Goal: Use online tool/utility: Utilize a website feature to perform a specific function

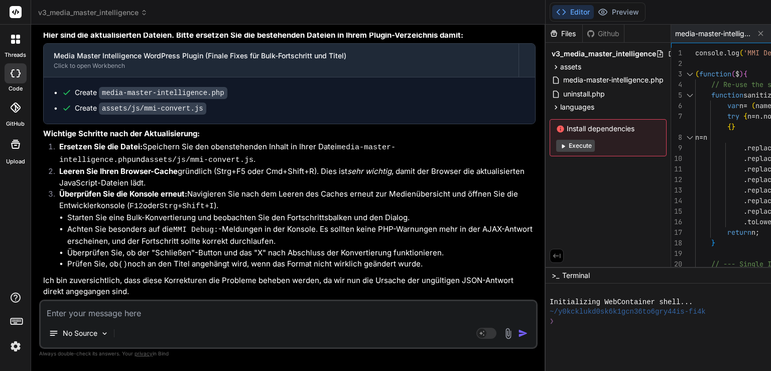
click at [15, 342] on img at bounding box center [15, 345] width 17 height 17
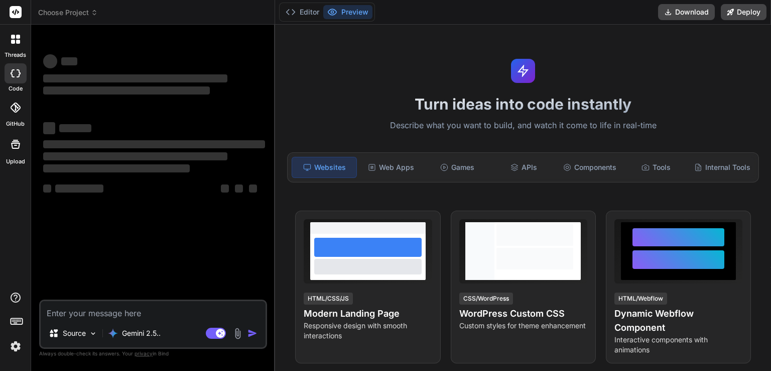
click at [14, 351] on img at bounding box center [15, 345] width 17 height 17
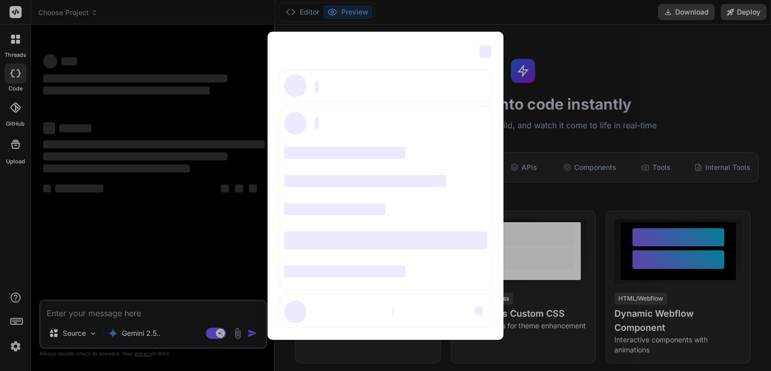
click at [130, 267] on div "‌ ‌ ‌ ‌ ‌ ‌ ‌ ‌ ‌ ‌ ‌ ‌ ‌ ‌ ‌" at bounding box center [385, 185] width 771 height 371
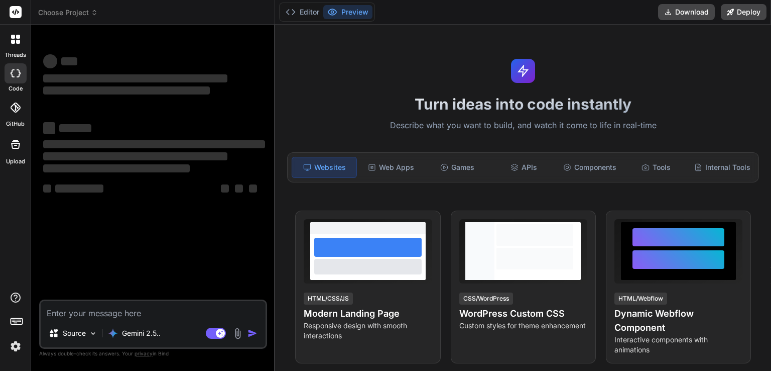
click at [14, 80] on div at bounding box center [16, 73] width 22 height 20
type textarea "x"
click at [85, 10] on span "Choose Project" at bounding box center [68, 13] width 60 height 10
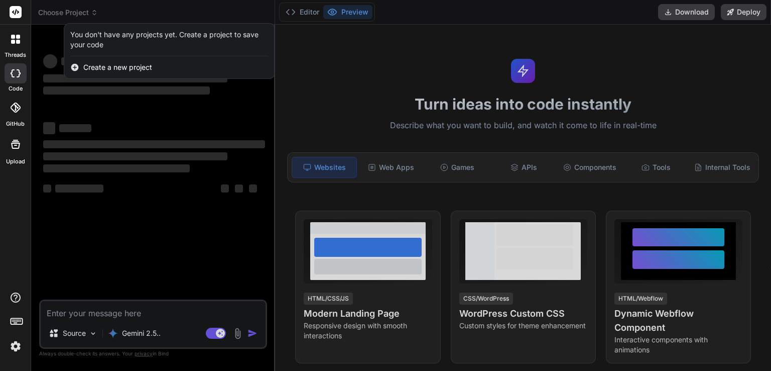
click at [84, 11] on div at bounding box center [385, 185] width 771 height 371
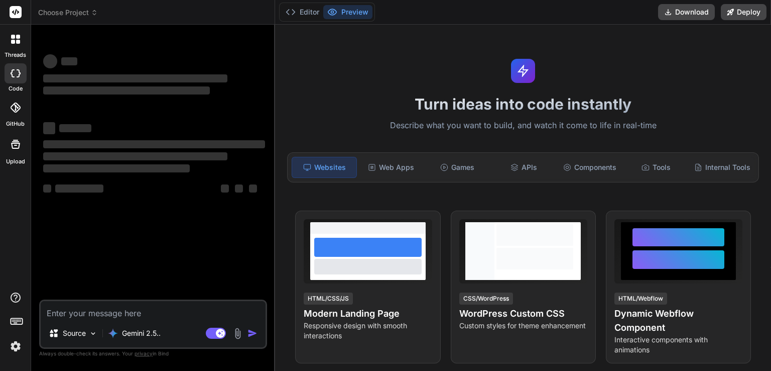
click at [70, 15] on span "Choose Project" at bounding box center [68, 13] width 60 height 10
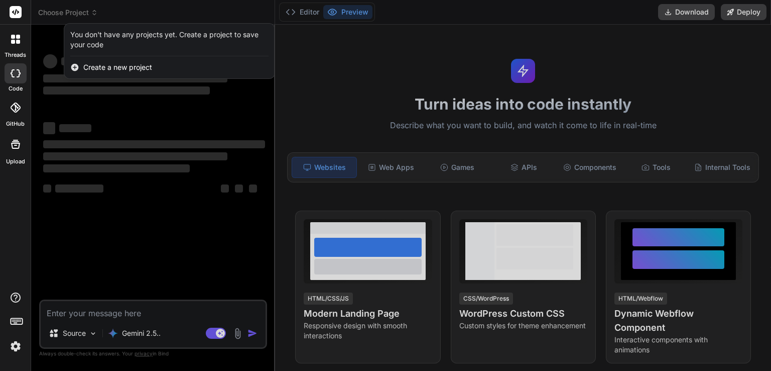
type textarea "x"
click at [71, 15] on div at bounding box center [385, 185] width 771 height 371
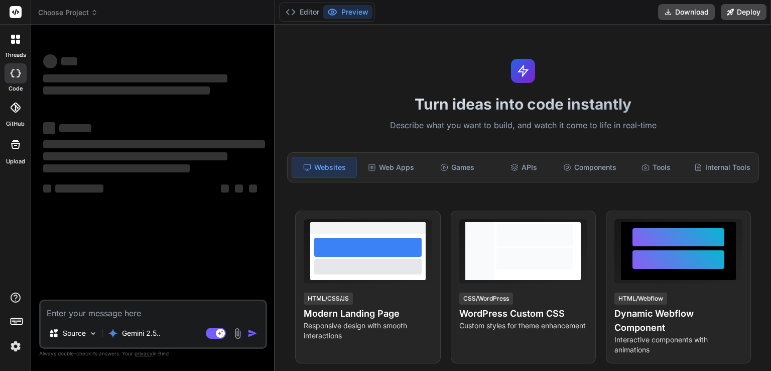
click at [16, 47] on div at bounding box center [15, 39] width 21 height 21
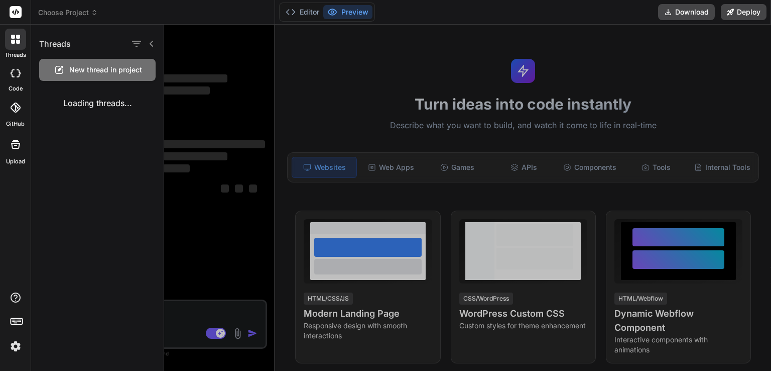
click at [15, 12] on rect at bounding box center [16, 12] width 12 height 12
click at [14, 294] on icon at bounding box center [16, 297] width 12 height 12
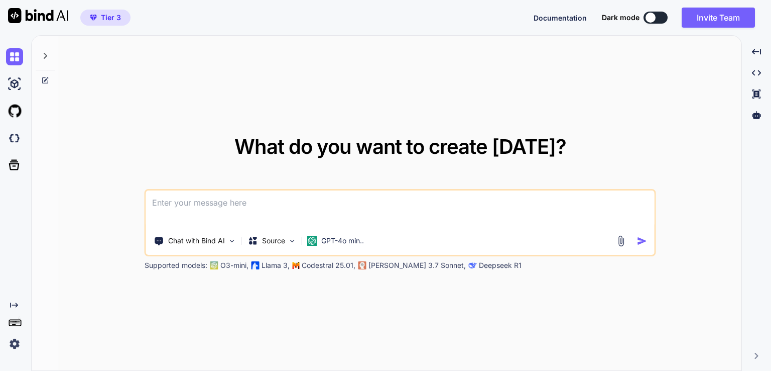
type textarea "x"
click at [13, 341] on img at bounding box center [14, 343] width 17 height 17
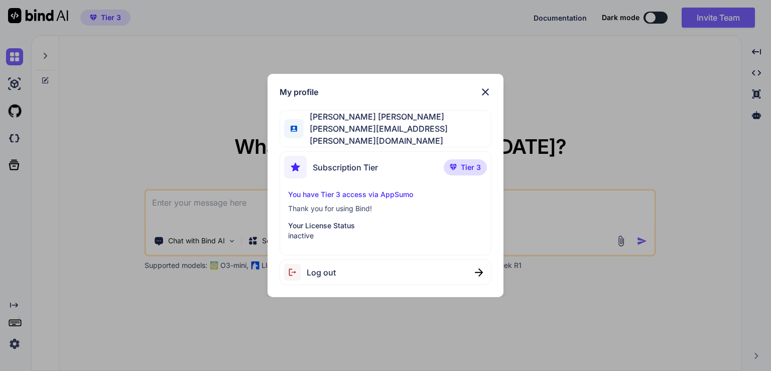
click at [16, 140] on div "My profile Hagen Puls hagen.puls@gmail.com Subscription Tier Tier 3 You have Ti…" at bounding box center [385, 185] width 771 height 371
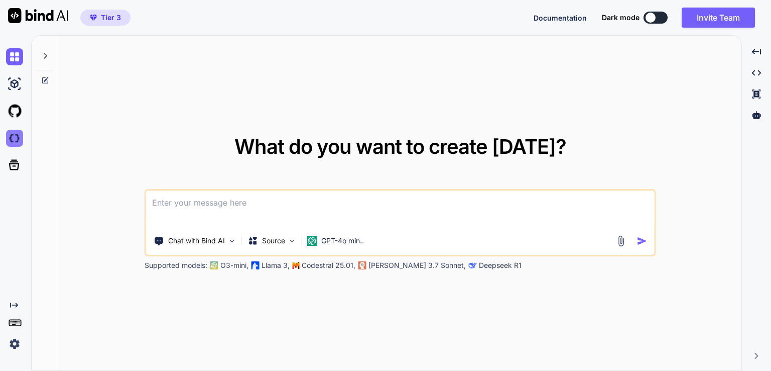
click at [18, 130] on img at bounding box center [14, 138] width 17 height 17
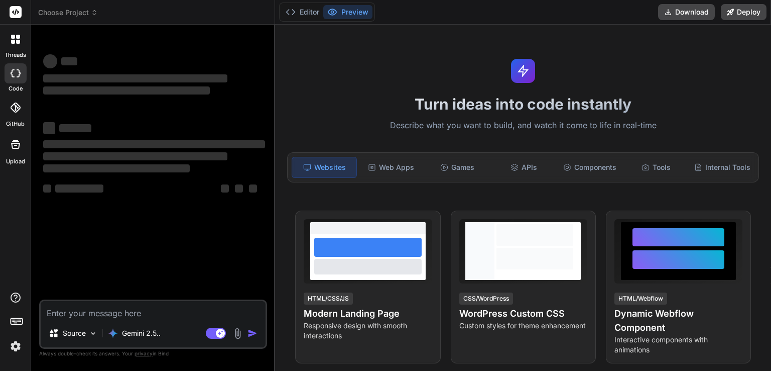
click at [92, 10] on icon at bounding box center [94, 12] width 7 height 7
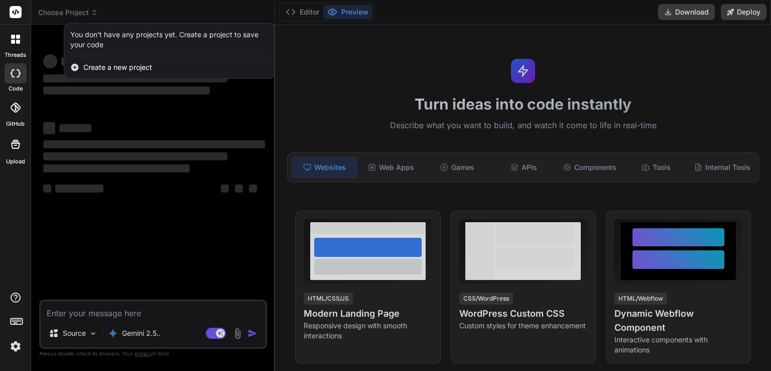
click at [92, 10] on div at bounding box center [385, 185] width 771 height 371
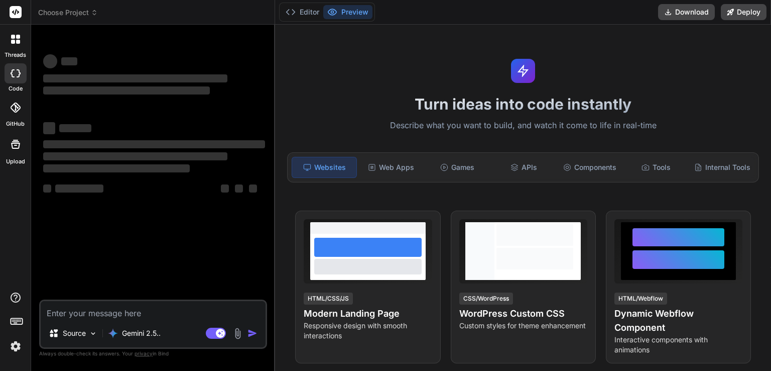
click at [90, 19] on header "Choose Project Created with Pixso." at bounding box center [153, 12] width 244 height 25
click at [52, 12] on span "Choose Project" at bounding box center [68, 13] width 60 height 10
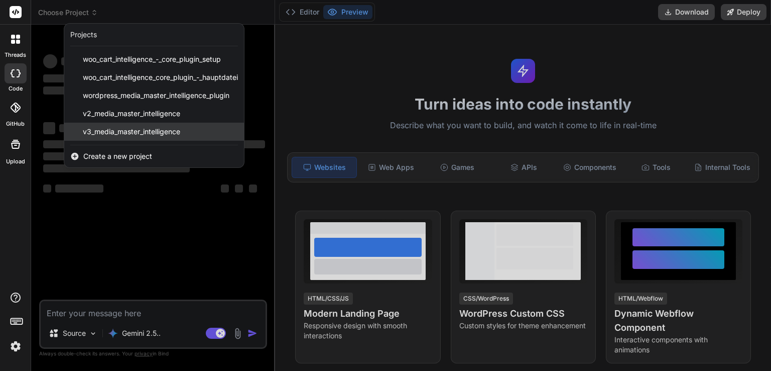
click at [164, 133] on span "v3_media_master_intelligence" at bounding box center [131, 132] width 97 height 10
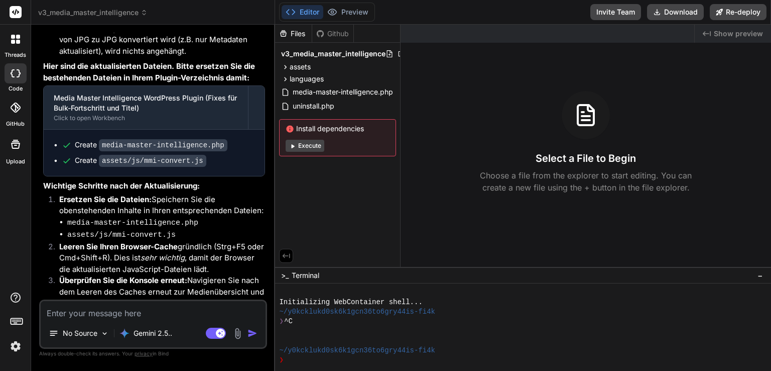
scroll to position [6469, 0]
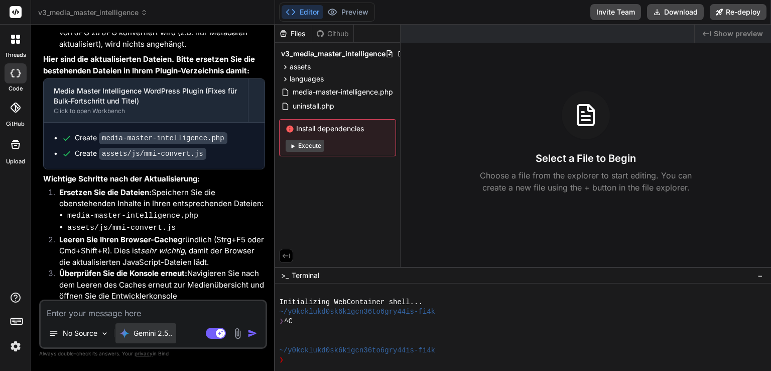
click at [136, 339] on div "Gemini 2.5.." at bounding box center [145, 333] width 61 height 20
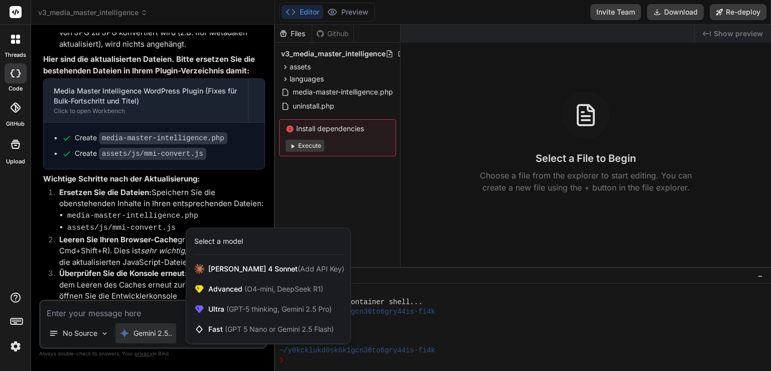
click at [222, 244] on div "Select a model" at bounding box center [218, 241] width 49 height 10
click at [263, 239] on div "Select a model" at bounding box center [269, 241] width 150 height 10
click at [518, 258] on div at bounding box center [385, 185] width 771 height 371
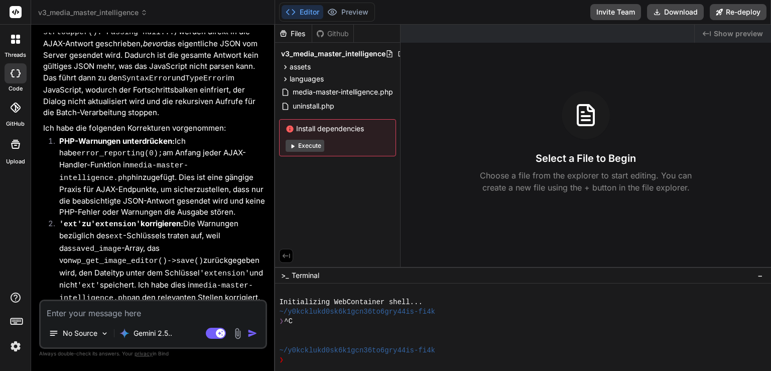
scroll to position [11909, 0]
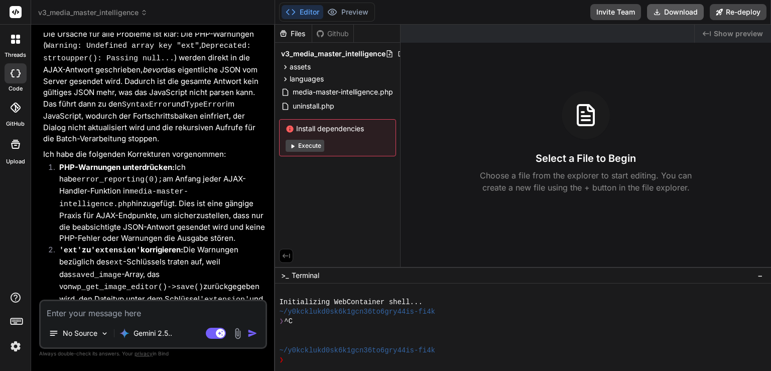
click at [663, 13] on button "Download" at bounding box center [675, 12] width 57 height 16
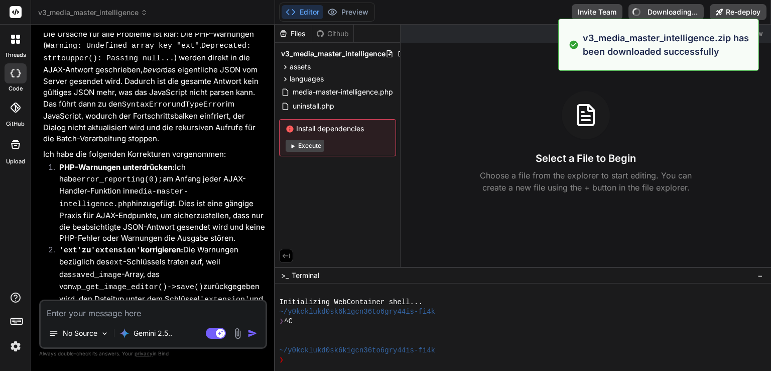
type textarea "x"
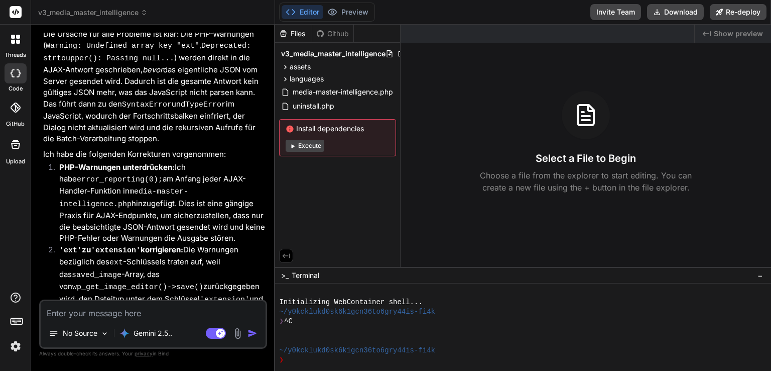
click at [170, 320] on div "No Source Gemini 2.5.. Agent Mode. When this toggle is activated, AI automatica…" at bounding box center [153, 323] width 228 height 49
click at [170, 314] on textarea at bounding box center [153, 310] width 225 height 18
type textarea "l"
type textarea "x"
type textarea "la"
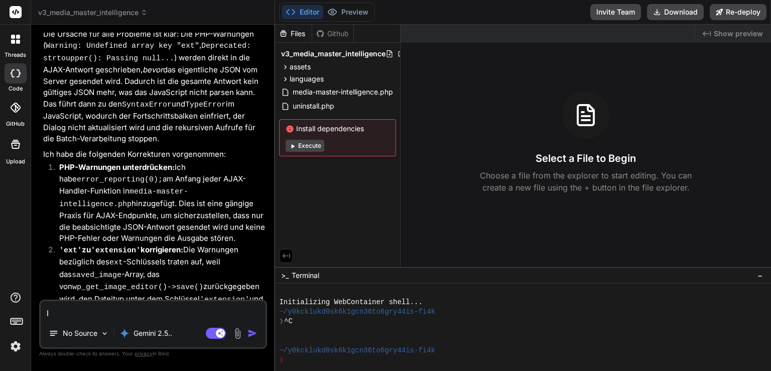
type textarea "x"
type textarea "las"
type textarea "x"
type textarea "lass"
type textarea "x"
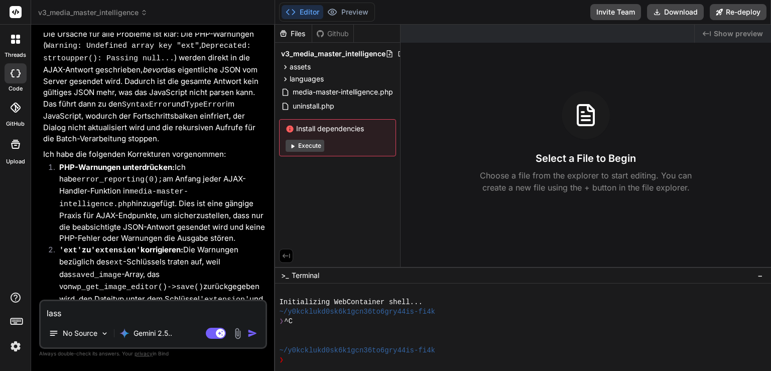
type textarea "lass"
type textarea "x"
type textarea "lass u"
type textarea "x"
type textarea "lass un"
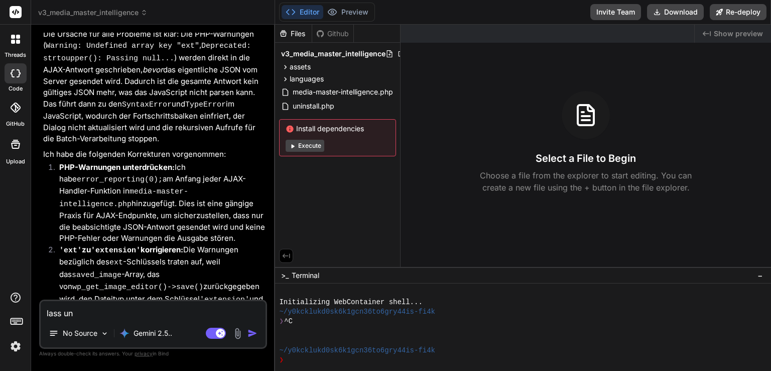
type textarea "x"
type textarea "lass uns"
type textarea "x"
type textarea "lass uns"
type textarea "x"
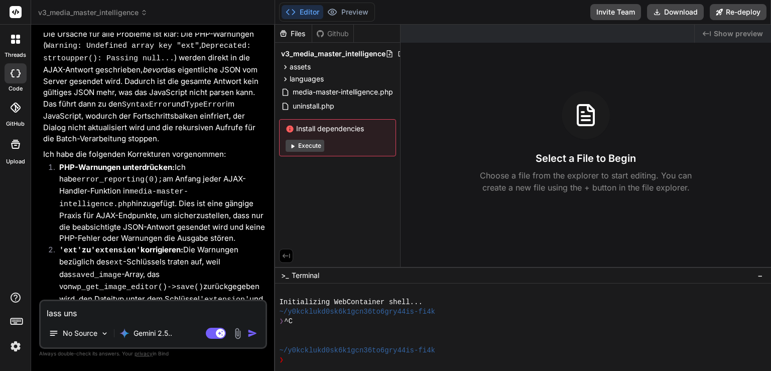
type textarea "lass uns f"
type textarea "x"
type textarea "lass uns fü"
type textarea "x"
type textarea "lass uns für"
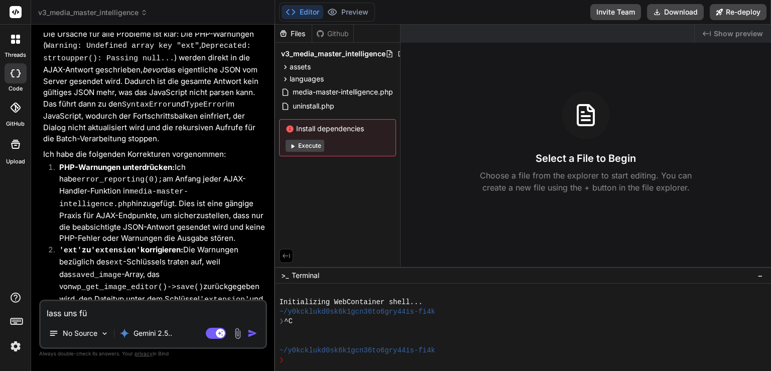
type textarea "x"
type textarea "lass uns für"
type textarea "x"
type textarea "lass uns für d"
type textarea "x"
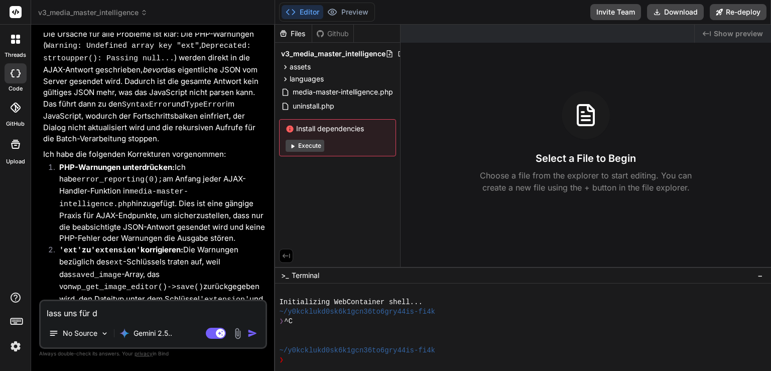
type textarea "lass uns für di"
type textarea "x"
type textarea "lass uns für die"
type textarea "x"
type textarea "lass uns für die"
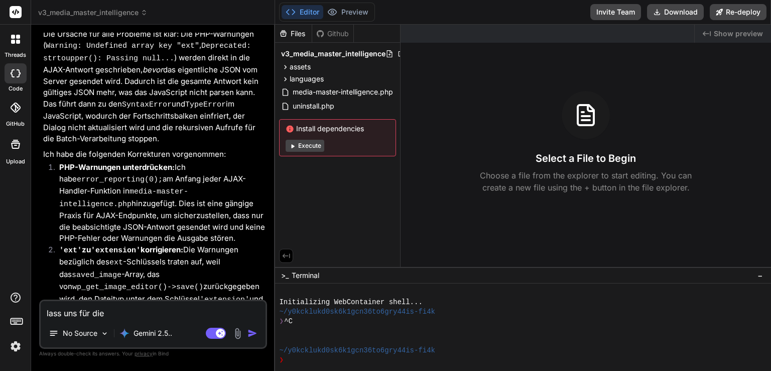
type textarea "x"
type textarea "lass uns für die b"
type textarea "x"
type textarea "lass uns für die bu"
type textarea "x"
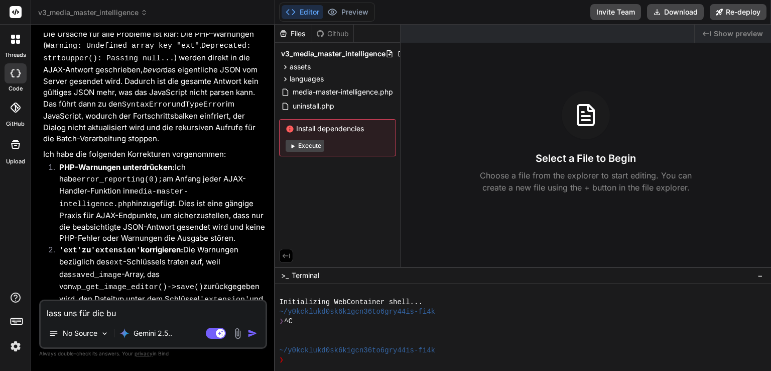
type textarea "lass uns für die bul"
type textarea "x"
type textarea "lass uns für die bulk"
type textarea "x"
type textarea "lass uns für die bulk"
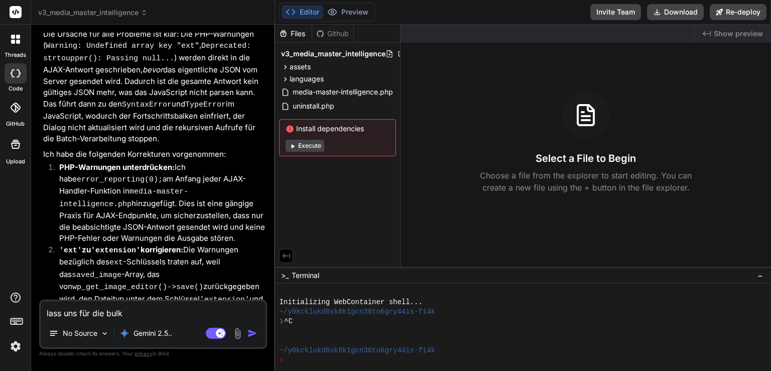
type textarea "x"
type textarea "lass uns für die bulk k"
type textarea "x"
type textarea "lass uns für die bulk ko"
type textarea "x"
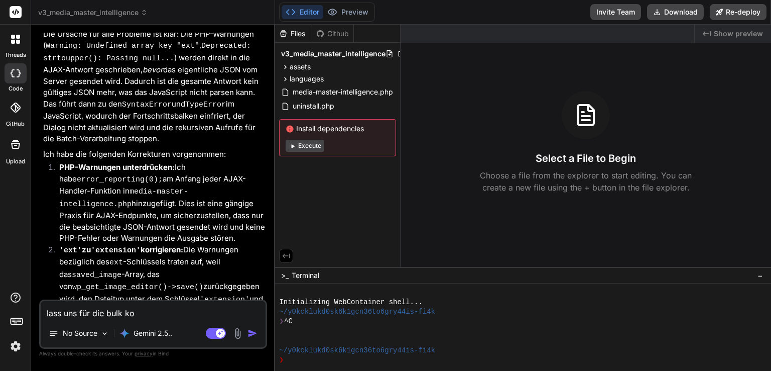
type textarea "lass uns für die bulk kon"
type textarea "x"
type textarea "lass uns für die bulk konv"
type textarea "x"
type textarea "lass uns für die bulk konve"
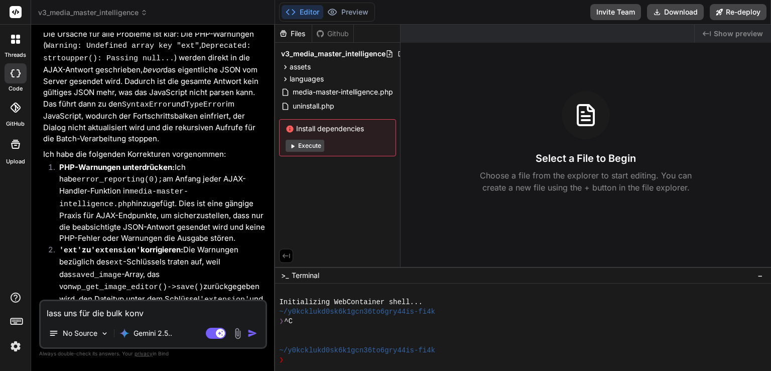
type textarea "x"
type textarea "lass uns für die bulk konver"
type textarea "x"
type textarea "lass uns für die bulk konvert"
type textarea "x"
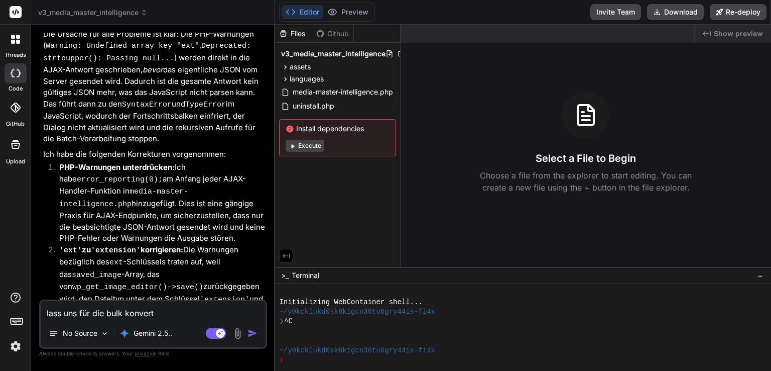
type textarea "lass uns für die bulk konverti"
type textarea "x"
type textarea "lass uns für die bulk konvertie"
type textarea "x"
type textarea "lass uns für die bulk konvertier"
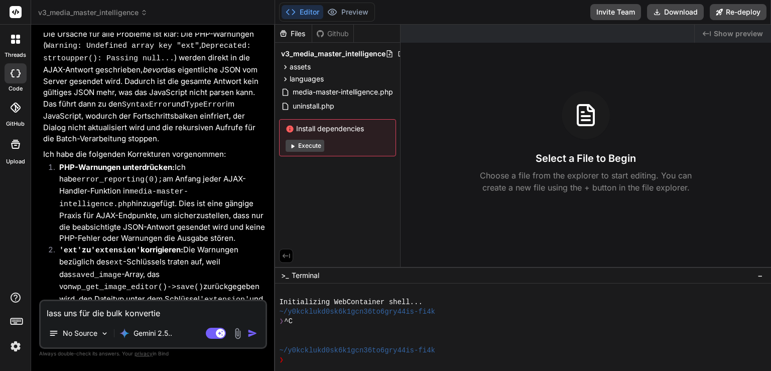
type textarea "x"
type textarea "lass uns für die bulk konvertieru"
type textarea "x"
type textarea "lass uns für die bulk konvertierun"
type textarea "x"
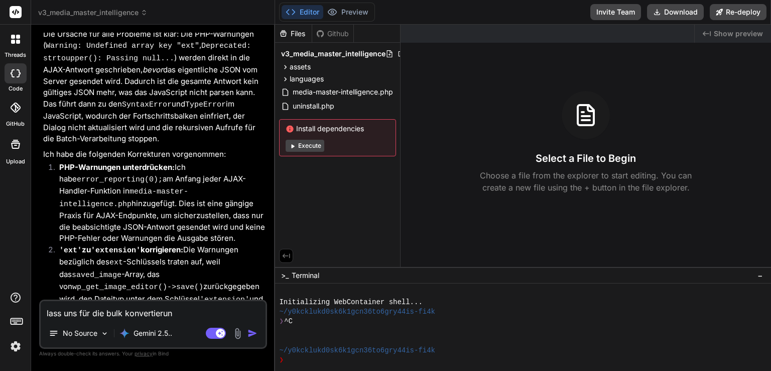
type textarea "lass uns für die bulk konvertierung"
type textarea "x"
type textarea "lass uns für die bulk konvertierung"
type textarea "x"
type textarea "lass uns für die bulk konvertierung e"
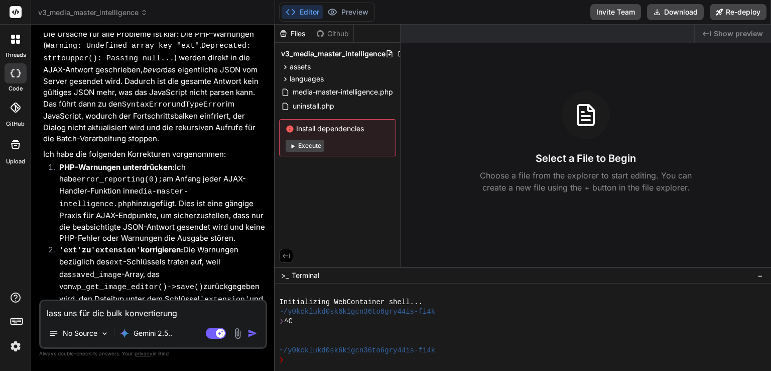
type textarea "x"
type textarea "lass uns für die bulk konvertierung ei"
type textarea "x"
type textarea "lass uns für die bulk konvertierung ein"
type textarea "x"
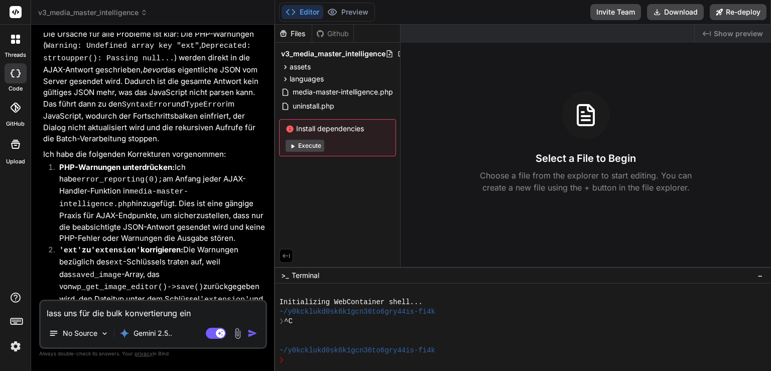
type textarea "lass uns für die bulk konvertierung ein"
type textarea "x"
type textarea "lass uns für die bulk konvertierung ein e"
type textarea "x"
type textarea "lass uns für die bulk konvertierung ein ei"
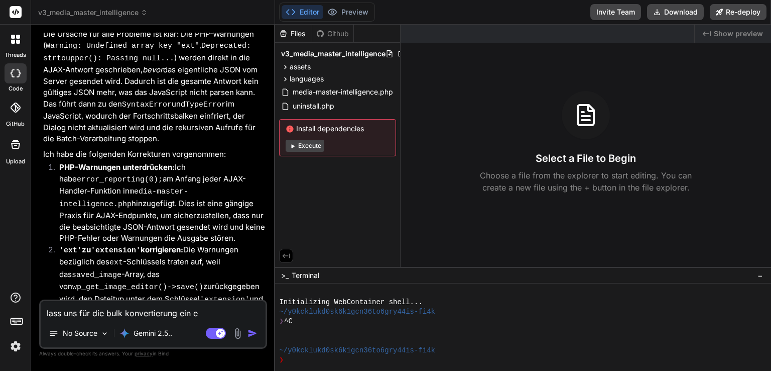
type textarea "x"
type textarea "lass uns für die bulk konvertierung ein ein"
type textarea "x"
type textarea "lass uns für die bulk konvertierung ein eins"
type textarea "x"
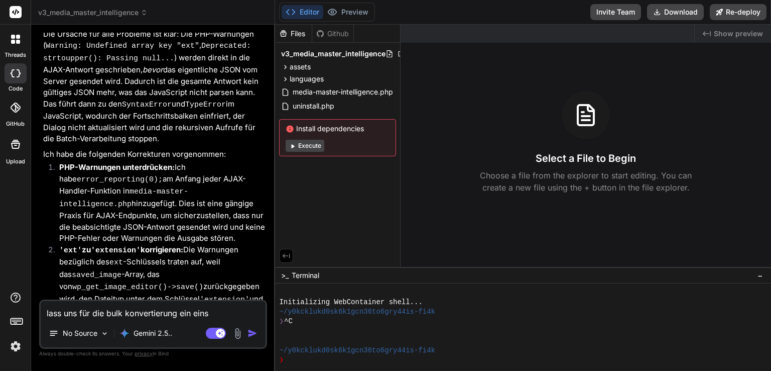
type textarea "lass uns für die bulk konvertierung ein einst"
type textarea "x"
type textarea "lass uns für die bulk konvertierung ein einste"
type textarea "x"
type textarea "lass uns für die bulk konvertierung ein einstel"
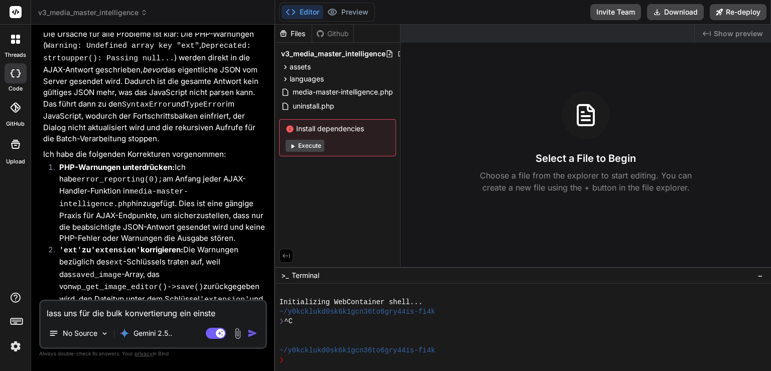
type textarea "x"
type textarea "lass uns für die bulk konvertierung ein einstell"
type textarea "x"
type textarea "lass uns für die bulk konvertierung ein einstellb"
type textarea "x"
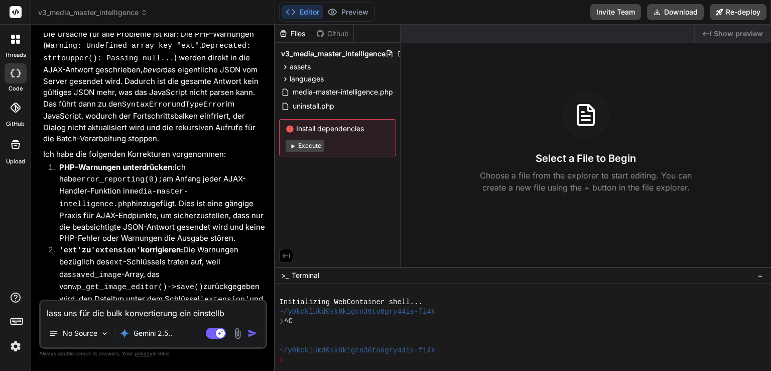
type textarea "lass uns für die bulk konvertierung ein einstellba"
type textarea "x"
type textarea "lass uns für die bulk konvertierung ein einstellbar"
type textarea "x"
type textarea "lass uns für die bulk konvertierung ein einstellbare"
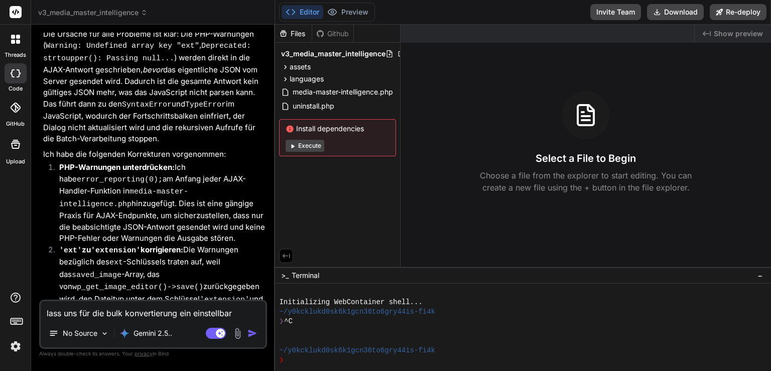
type textarea "x"
type textarea "lass uns für die bulk konvertierung ein einstellbaren"
type textarea "x"
type textarea "lass uns für die bulk konvertierung ein einstellbaren"
type textarea "x"
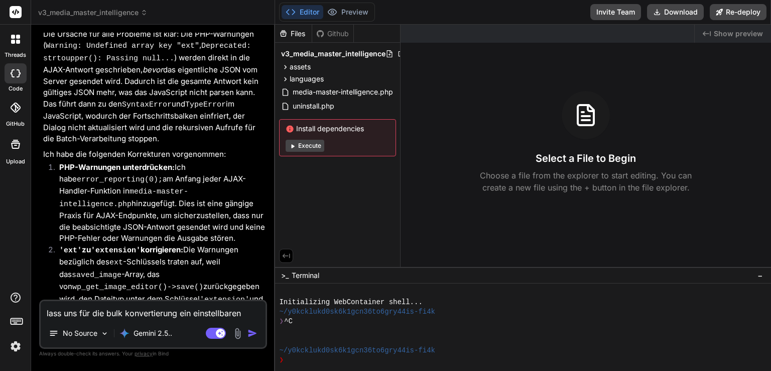
type textarea "lass uns für die bulk konvertierung ein einstellbaren p"
type textarea "x"
type textarea "lass uns für die bulk konvertierung ein einstellbaren pr"
type textarea "x"
type textarea "lass uns für die bulk konvertierung ein einstellbaren pre"
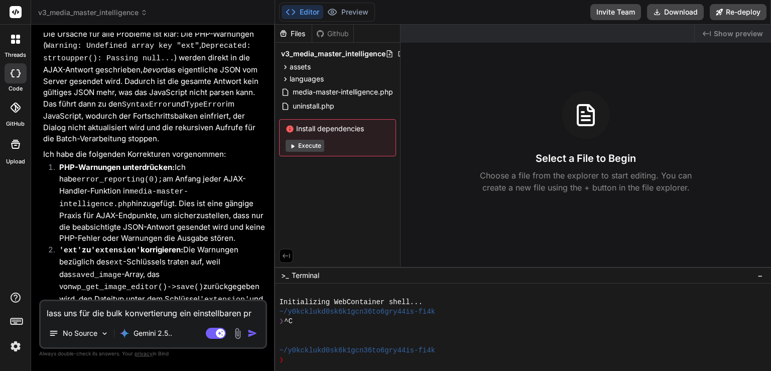
type textarea "x"
type textarea "lass uns für die bulk konvertierung ein einstellbaren pref"
type textarea "x"
type textarea "lass uns für die bulk konvertierung ein einstellbaren prefi"
type textarea "x"
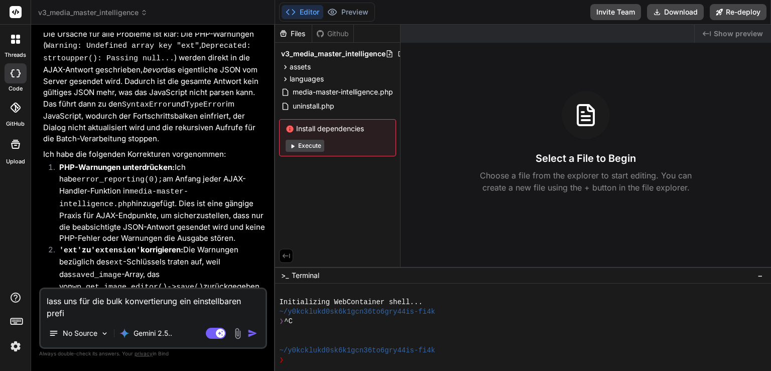
type textarea "lass uns für die bulk konvertierung ein einstellbaren prefix"
type textarea "x"
type textarea "lass uns für die bulk konvertierung ein einstellbaren prefix"
type textarea "x"
type textarea "lass uns für die bulk konvertierung ein einstellbaren prefix a"
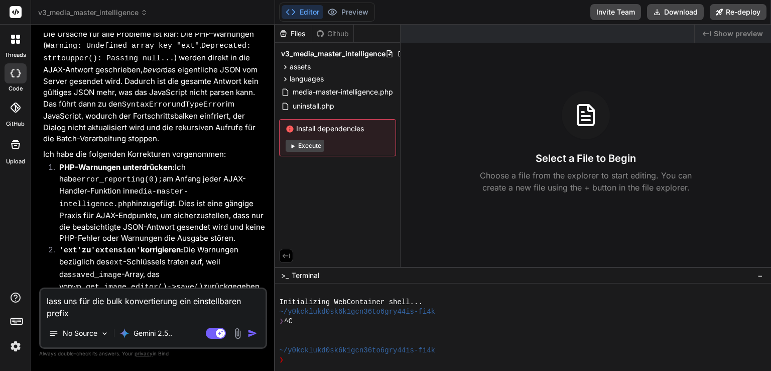
type textarea "x"
type textarea "lass uns für die bulk konvertierung ein einstellbaren prefix au"
type textarea "x"
type textarea "lass uns für die bulk konvertierung ein einstellbaren prefix aus"
type textarea "x"
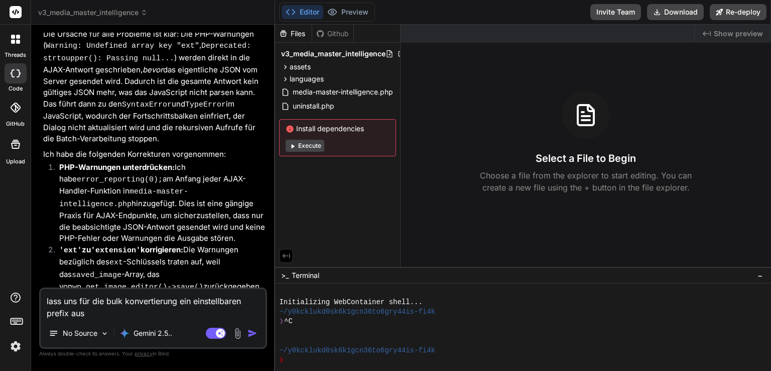
type textarea "lass uns für die bulk konvertierung ein einstellbaren prefix ausw"
type textarea "x"
type textarea "lass uns für die bulk konvertierung ein einstellbaren prefix auswä"
type textarea "x"
type textarea "lass uns für die bulk konvertierung ein einstellbaren prefix auswäh"
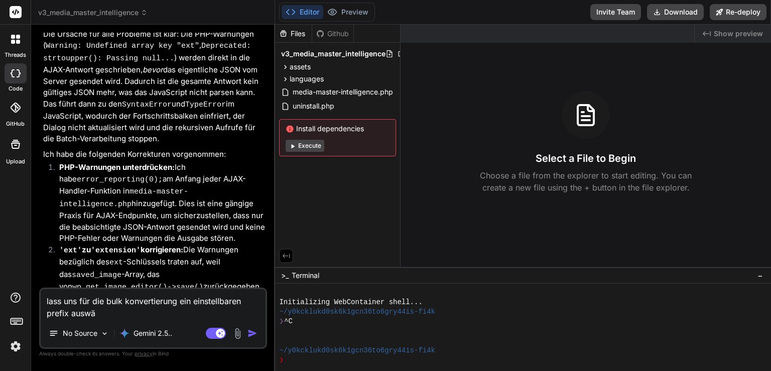
type textarea "x"
type textarea "lass uns für die bulk konvertierung ein einstellbaren prefix auswähl"
type textarea "x"
type textarea "lass uns für die bulk konvertierung ein einstellbaren prefix auswählb"
type textarea "x"
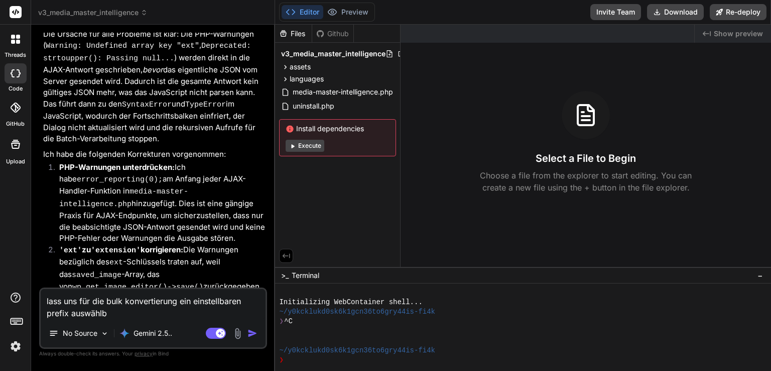
type textarea "lass uns für die bulk konvertierung ein einstellbaren prefix auswählba"
type textarea "x"
type textarea "lass uns für die bulk konvertierung ein einstellbaren prefix auswählbar"
type textarea "x"
type textarea "lass uns für die bulk konvertierung ein einstellbaren prefix auswählbar"
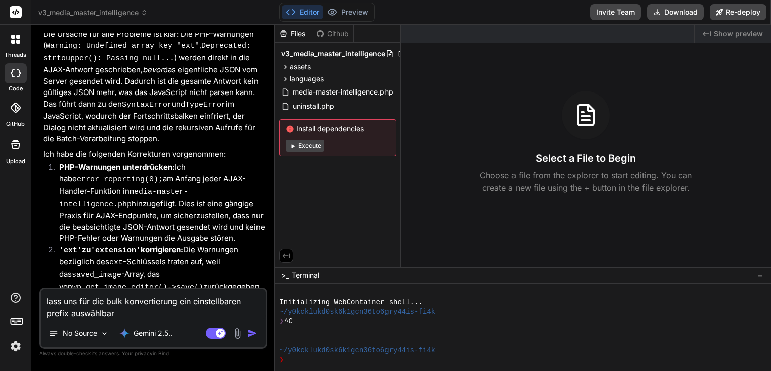
type textarea "x"
type textarea "lass uns für die bulk konvertierung ein einstellbaren prefix auswählbar m"
type textarea "x"
type textarea "lass uns für die bulk konvertierung ein einstellbaren prefix auswählbar ma"
type textarea "x"
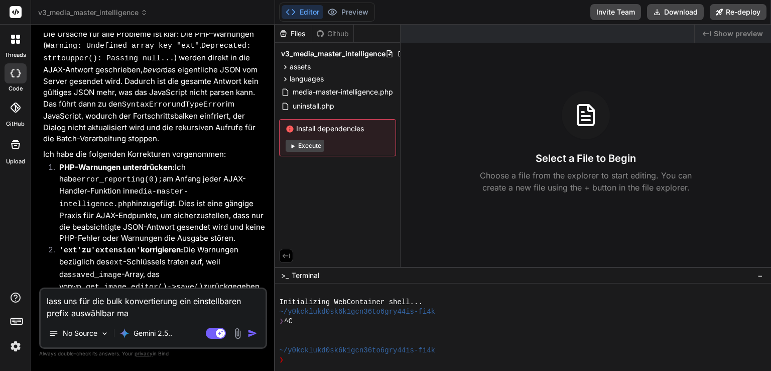
type textarea "lass uns für die bulk konvertierung ein einstellbaren prefix auswählbar mac"
type textarea "x"
type textarea "lass uns für die bulk konvertierung ein einstellbaren prefix auswählbar mach"
type textarea "x"
type textarea "lass uns für die bulk konvertierung ein einstellbaren prefix auswählbar mache"
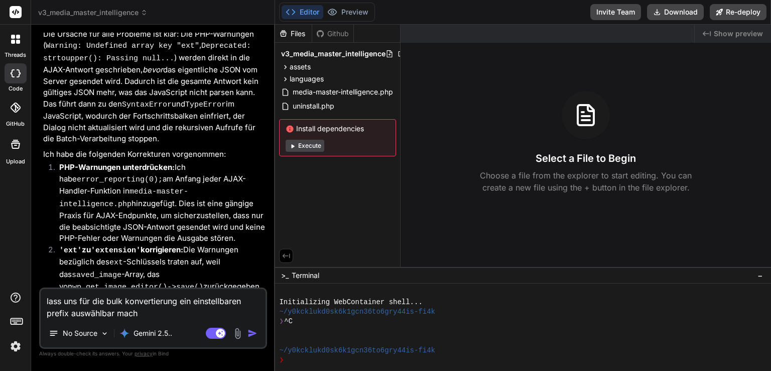
type textarea "x"
type textarea "lass uns für die bulk konvertierung ein einstellbaren prefix auswählbar machen"
type textarea "x"
type textarea "lass uns für die bulk konvertierung ein einstellbaren prefix auswählbar machen."
type textarea "x"
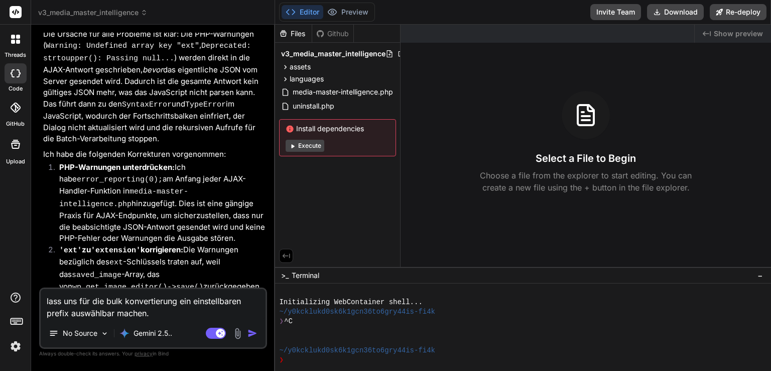
type textarea "lass uns für die bulk konvertierung ein einstellbaren prefix auswählbar machen."
type textarea "x"
type textarea "lass uns für die bulk konvertierung ein einstellbaren prefix auswählbar machen.…"
type textarea "x"
type textarea "lass uns für die bulk konvertierung ein einstellbaren prefix auswählbar machen.…"
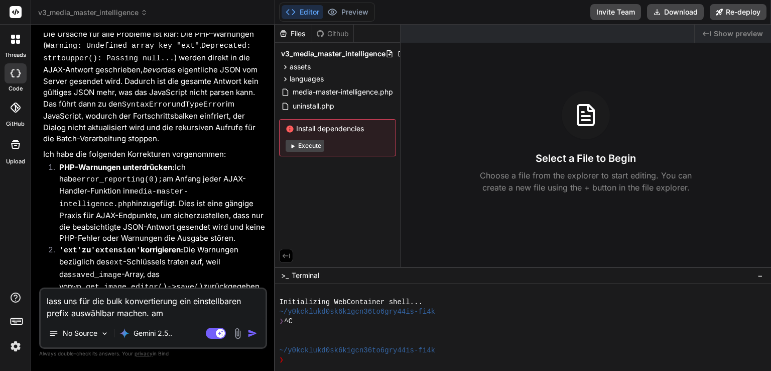
type textarea "x"
type textarea "lass uns für die bulk konvertierung ein einstellbaren prefix auswählbar machen.…"
type textarea "x"
type textarea "lass uns für die bulk konvertierung ein einstellbaren prefix auswählbar machen.…"
type textarea "x"
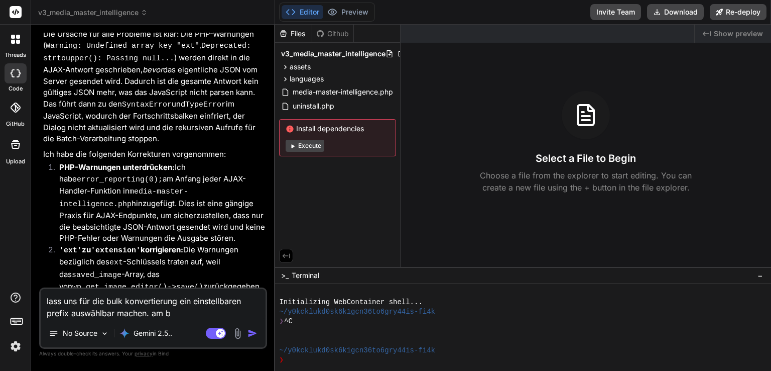
type textarea "lass uns für die bulk konvertierung ein einstellbaren prefix auswählbar machen.…"
type textarea "x"
type textarea "lass uns für die bulk konvertierung ein einstellbaren prefix auswählbar machen.…"
type textarea "x"
type textarea "lass uns für die bulk konvertierung ein einstellbaren prefix auswählbar machen.…"
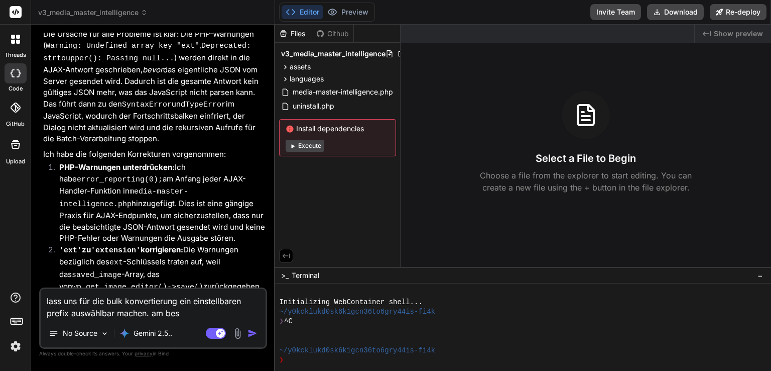
type textarea "x"
type textarea "lass uns für die bulk konvertierung ein einstellbaren prefix auswählbar machen.…"
type textarea "x"
type textarea "lass uns für die bulk konvertierung ein einstellbaren prefix auswählbar machen.…"
type textarea "x"
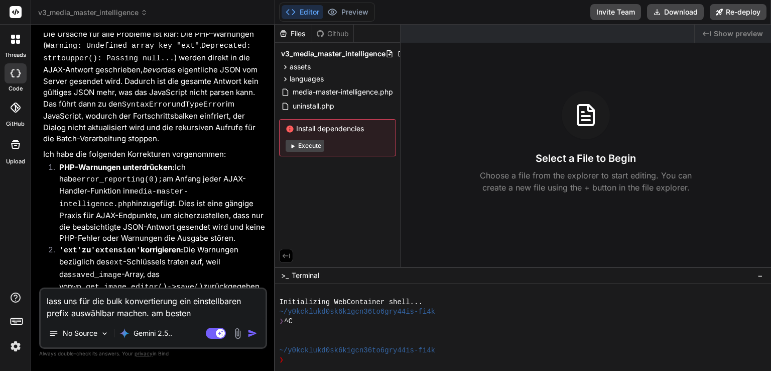
type textarea "lass uns für die bulk konvertierung ein einstellbaren prefix auswählbar machen.…"
type textarea "x"
type textarea "lass uns für die bulk konvertierung ein einstellbaren prefix auswählbar machen.…"
type textarea "x"
type textarea "lass uns für die bulk konvertierung ein einstellbaren prefix auswählbar machen.…"
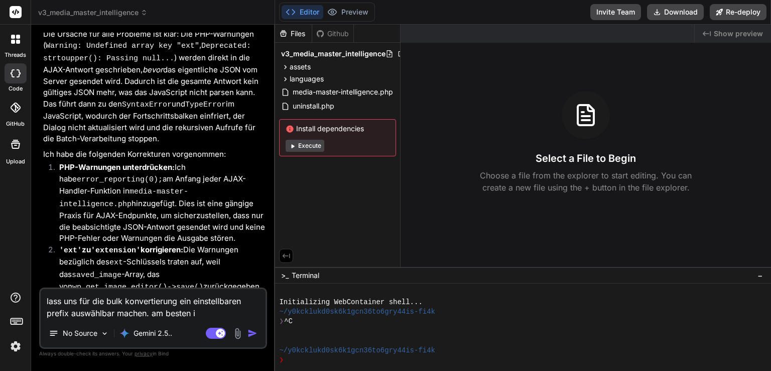
type textarea "x"
type textarea "lass uns für die bulk konvertierung ein einstellbaren prefix auswählbar machen.…"
type textarea "x"
type textarea "lass uns für die bulk konvertierung ein einstellbaren prefix auswählbar machen.…"
type textarea "x"
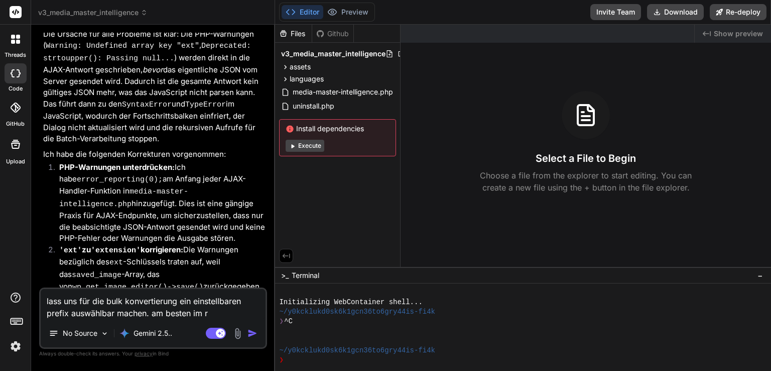
type textarea "lass uns für die bulk konvertierung ein einstellbaren prefix auswählbar machen.…"
type textarea "x"
type textarea "lass uns für die bulk konvertierung ein einstellbaren prefix auswählbar machen.…"
type textarea "x"
type textarea "lass uns für die bulk konvertierung ein einstellbaren prefix auswählbar machen.…"
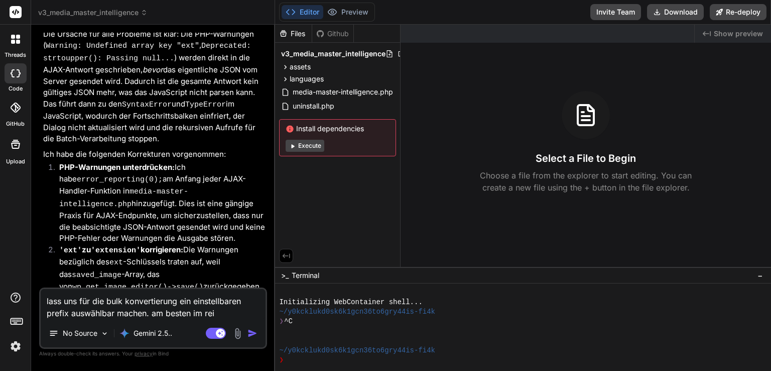
type textarea "x"
type textarea "lass uns für die bulk konvertierung ein einstellbaren prefix auswählbar machen.…"
type textarea "x"
type textarea "lass uns für die bulk konvertierung ein einstellbaren prefix auswählbar machen.…"
type textarea "x"
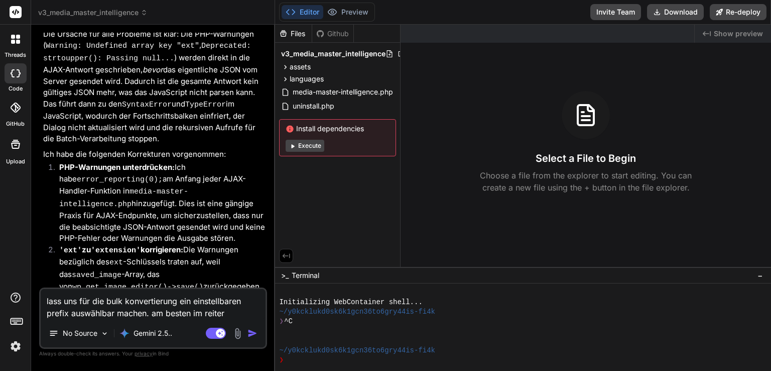
type textarea "lass uns für die bulk konvertierung ein einstellbaren prefix auswählbar machen.…"
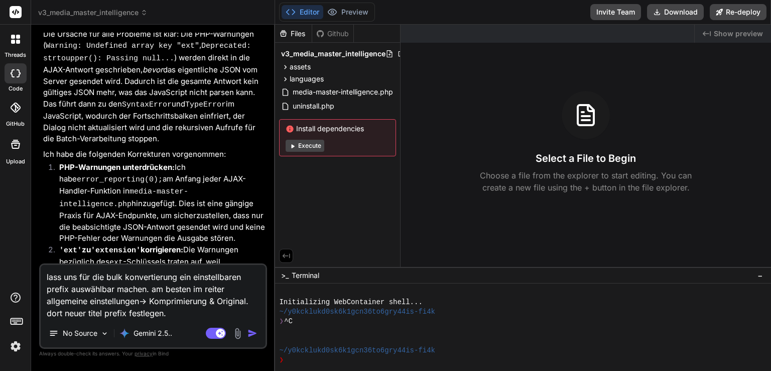
click at [118, 277] on textarea "lass uns für die bulk konvertierung ein einstellbaren prefix auswählbar machen.…" at bounding box center [153, 292] width 225 height 54
click at [121, 288] on textarea "lass uns für die konvertierung ein einstellbaren prefix auswählbar machen. am b…" at bounding box center [153, 292] width 225 height 54
click at [251, 276] on textarea "lass uns für die konvertierung ein einstellbaren prefix auswählbar machen (opti…" at bounding box center [153, 292] width 225 height 54
click at [179, 301] on textarea "lass uns für die konvertierung ein einstellbaren prefix & suffix auswählbar mac…" at bounding box center [153, 292] width 225 height 54
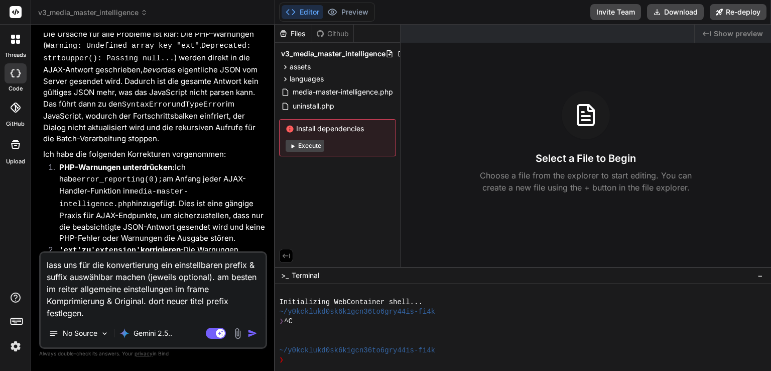
click at [191, 300] on textarea "lass uns für die konvertierung ein einstellbaren prefix & suffix auswählbar mac…" at bounding box center [153, 286] width 225 height 66
click at [210, 301] on textarea "lass uns für die konvertierung ein einstellbaren prefix & suffix auswählbar mac…" at bounding box center [153, 286] width 225 height 66
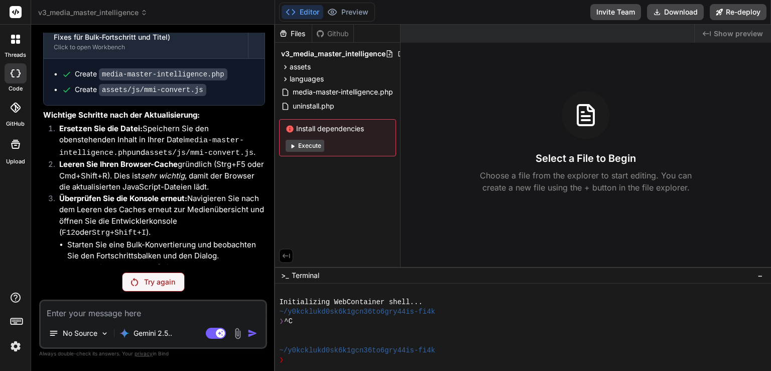
scroll to position [12374, 0]
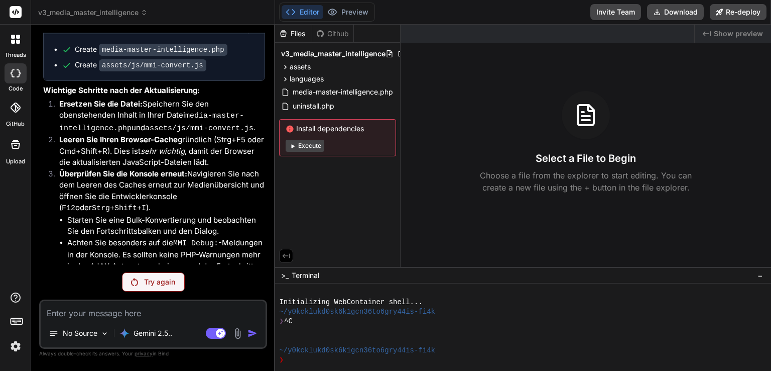
click at [159, 282] on p "Try again" at bounding box center [159, 282] width 31 height 10
drag, startPoint x: 82, startPoint y: 254, endPoint x: 36, endPoint y: 214, distance: 60.9
click at [36, 214] on div "Bind AI Web Search Created with Pixso. Code Generator You Bind AI Absolut! Viel…" at bounding box center [153, 197] width 244 height 345
copy p "lass uns für die konvertierung ein einstellbaren prefix & suffix auswählbar mac…"
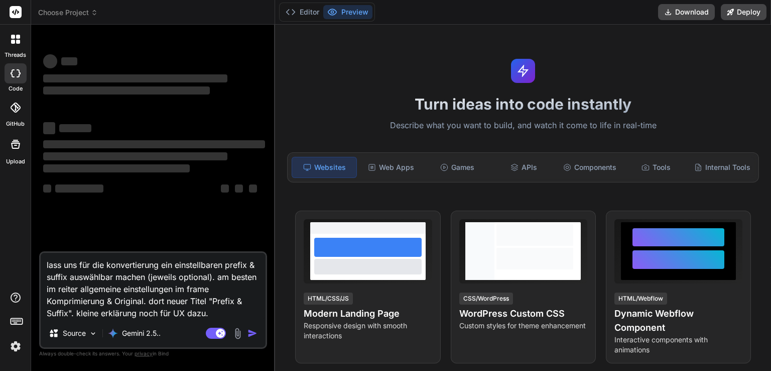
click at [86, 10] on span "Choose Project" at bounding box center [68, 13] width 60 height 10
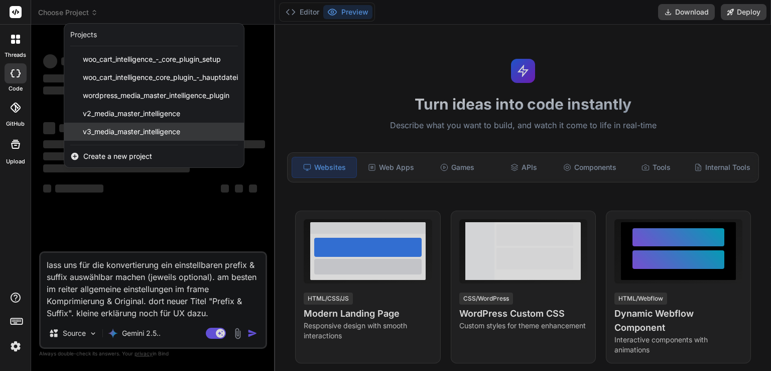
click at [125, 136] on span "v3_media_master_intelligence" at bounding box center [131, 132] width 97 height 10
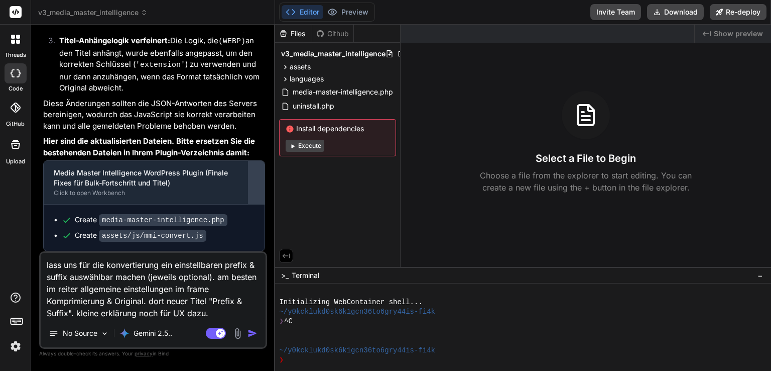
scroll to position [12308, 0]
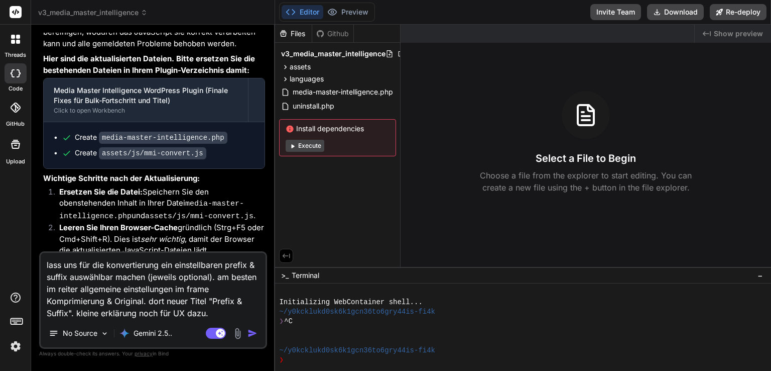
click at [50, 264] on textarea "lass uns für die konvertierung ein einstellbaren prefix & suffix auswählbar mac…" at bounding box center [153, 286] width 225 height 66
click at [252, 336] on img "button" at bounding box center [253, 333] width 10 height 10
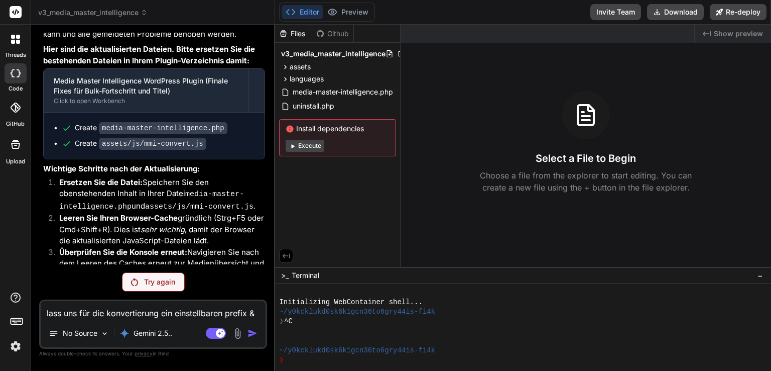
scroll to position [12374, 0]
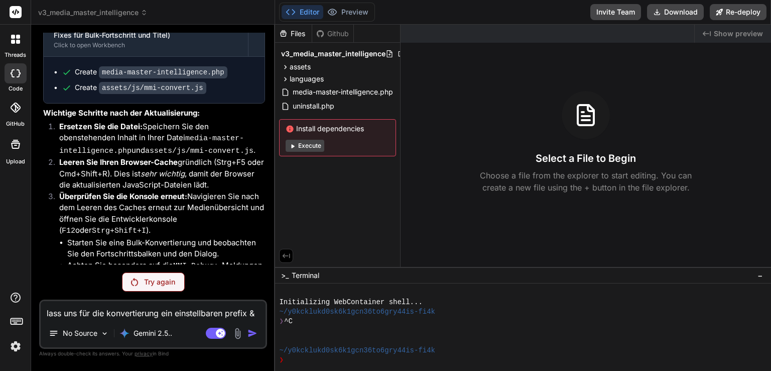
click at [150, 276] on div "Try again" at bounding box center [153, 281] width 63 height 19
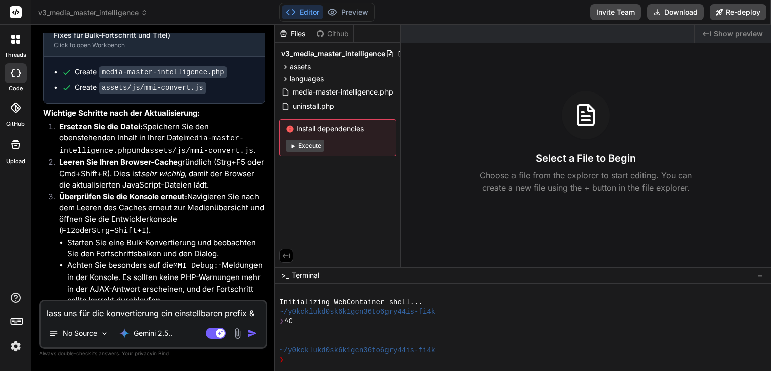
scroll to position [12409, 0]
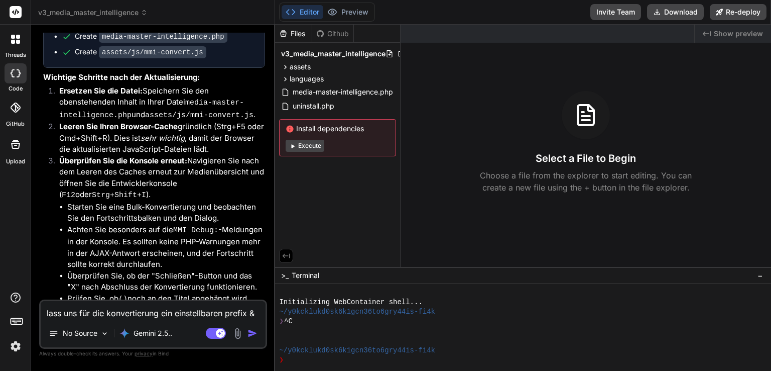
type textarea "x"
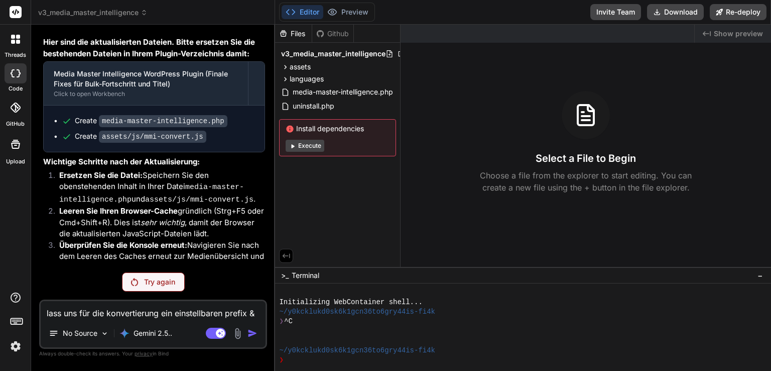
scroll to position [12374, 0]
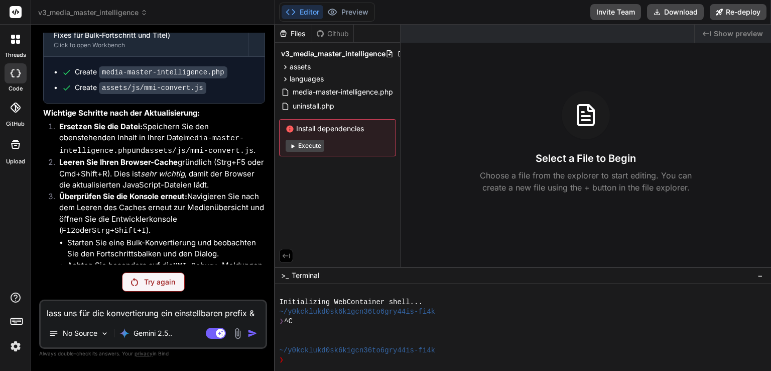
drag, startPoint x: 81, startPoint y: 261, endPoint x: 42, endPoint y: 215, distance: 59.5
click at [42, 215] on div "You Bind AI Absolut! Vielen Dank für die detaillierte LOG-Datei und die weitere…" at bounding box center [154, 148] width 226 height 231
copy p "lass uns für die konvertierung ein einstellbaren prefix & suffix auswählbar mac…"
click at [108, 316] on textarea "lass uns für die konvertierung ein einstellbaren prefix & suffix auswählbar mac…" at bounding box center [153, 310] width 225 height 18
type textarea "x"
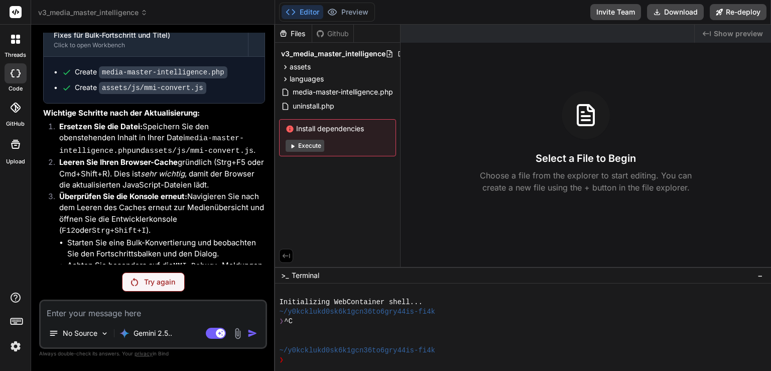
type textarea "D"
type textarea "x"
type textarea "Da"
type textarea "x"
type textarea "Das"
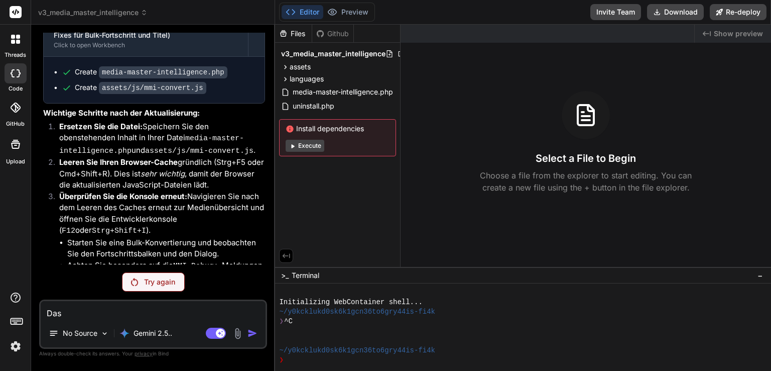
type textarea "x"
type textarea "Das"
type textarea "x"
type textarea "Das f"
type textarea "x"
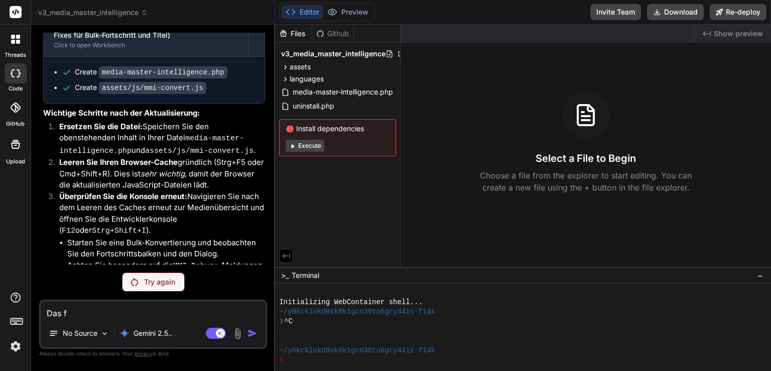
type textarea "Das fu"
type textarea "x"
type textarea "Das fun"
type textarea "x"
type textarea "Das funkt"
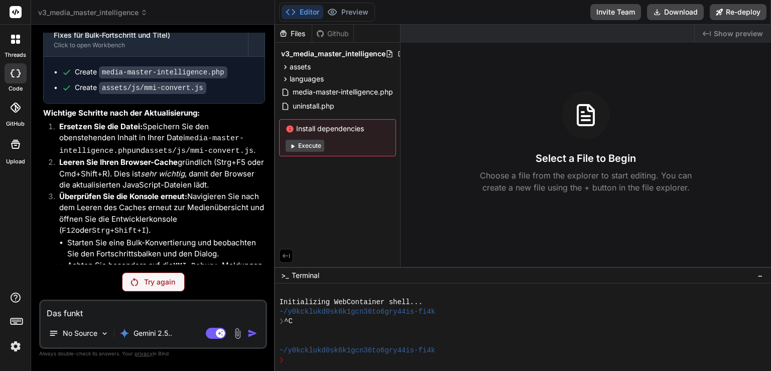
type textarea "x"
type textarea "Das funkti"
type textarea "x"
type textarea "Das funktio"
type textarea "x"
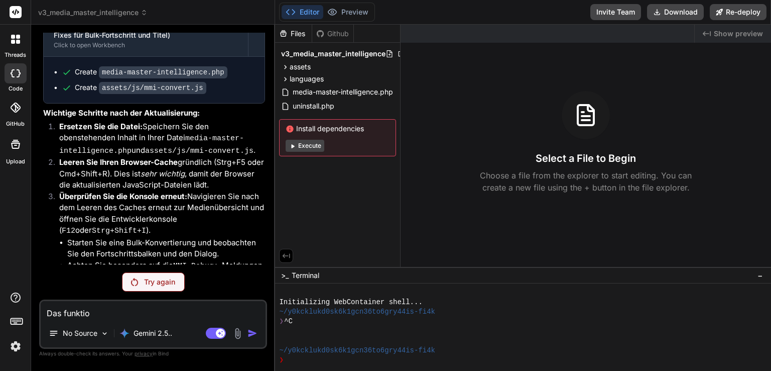
type textarea "Das funktion"
type textarea "x"
type textarea "Das funktionie"
type textarea "x"
type textarea "Das funktionier"
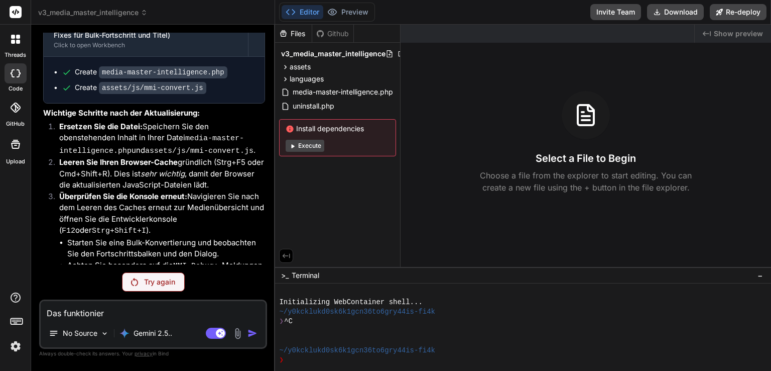
type textarea "x"
type textarea "Das funktioniert"
type textarea "x"
type textarea "Das funktioniert je"
type textarea "x"
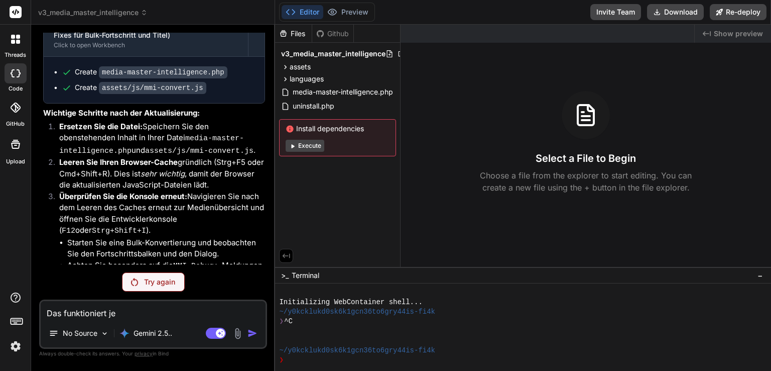
type textarea "Das funktioniert jet"
type textarea "x"
type textarea "Das funktioniert jetz"
type textarea "x"
type textarea "Das funktioniert jetzt"
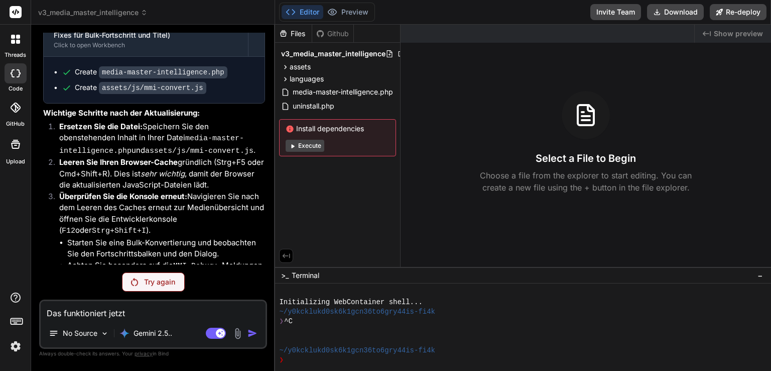
type textarea "x"
type textarea "Das funktioniert jetzt."
type textarea "x"
type textarea "Das funktioniert jetzt."
paste textarea "lass uns für die konvertierung ein einstellbaren prefix & suffix auswählbar mac…"
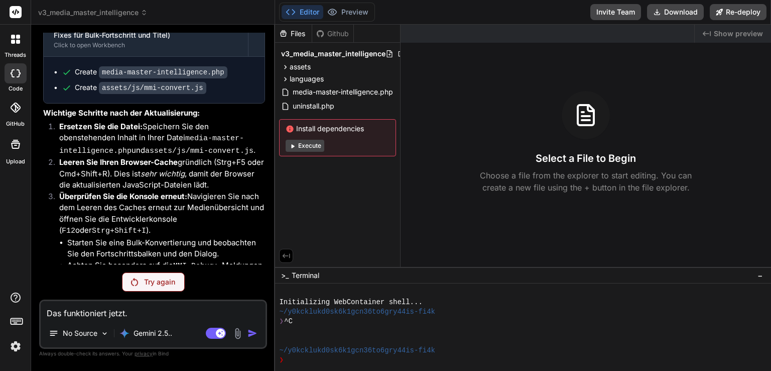
type textarea "x"
type textarea "Das funktioniert jetzt. lass uns für die konvertierung ein einstellbaren prefix…"
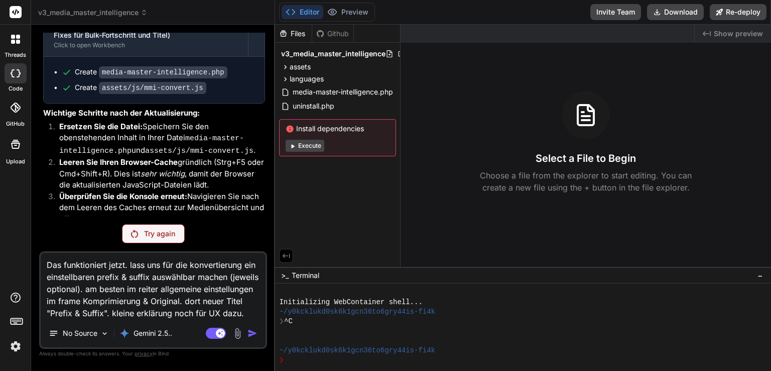
type textarea "x"
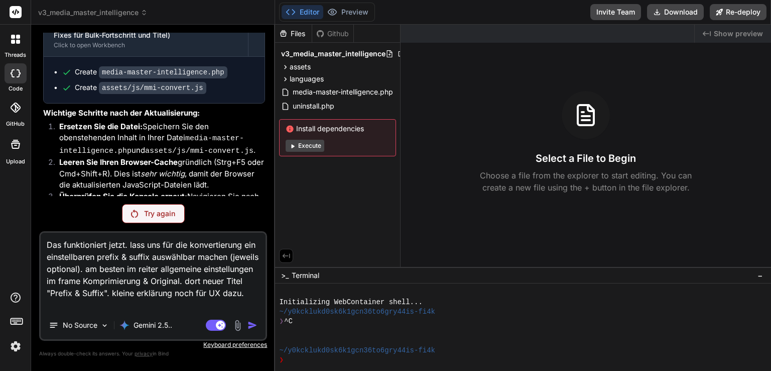
type textarea "Das funktioniert jetzt. lass uns für die konvertierung ein einstellbaren prefix…"
click at [247, 328] on div "Agent Mode. When this toggle is activated, AI automatically makes decisions, re…" at bounding box center [233, 325] width 58 height 12
drag, startPoint x: 100, startPoint y: 291, endPoint x: 114, endPoint y: 292, distance: 13.6
click at [101, 291] on textarea "Das funktioniert jetzt. lass uns für die konvertierung ein einstellbaren prefix…" at bounding box center [153, 271] width 225 height 78
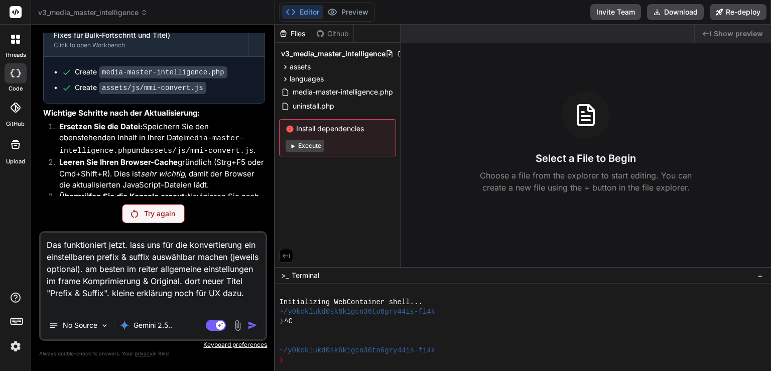
drag, startPoint x: 125, startPoint y: 293, endPoint x: 4, endPoint y: 217, distance: 143.2
click at [4, 217] on div "threads code GitHub Upload v3_media_master_intelligence Created with Pixso. Bin…" at bounding box center [385, 185] width 771 height 371
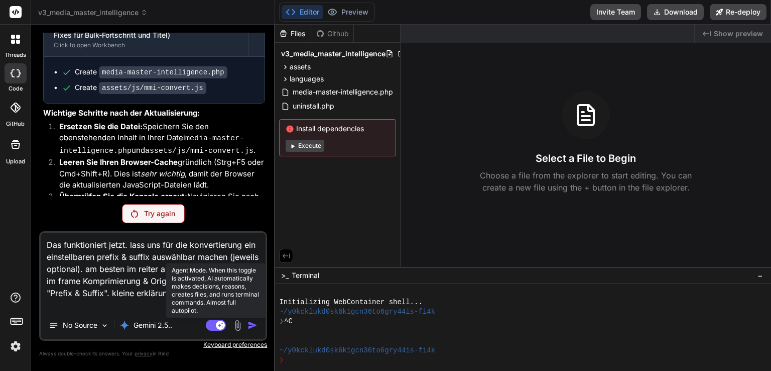
click at [215, 323] on rect at bounding box center [216, 324] width 20 height 11
click at [224, 326] on rect at bounding box center [216, 324] width 20 height 11
type textarea "x"
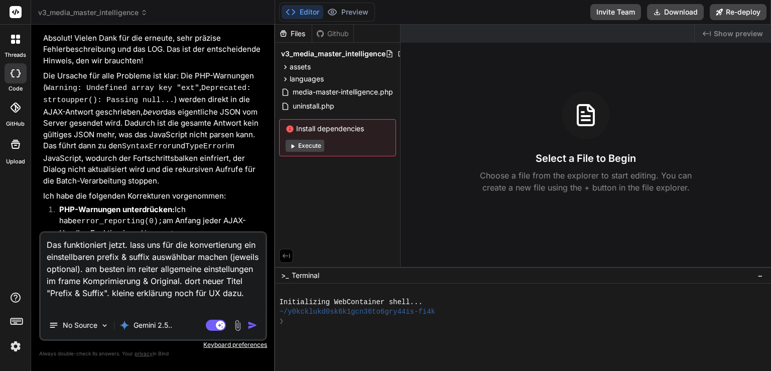
scroll to position [12328, 0]
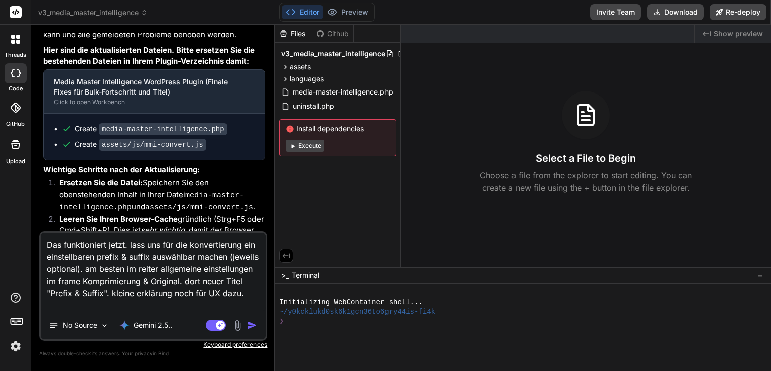
click at [253, 324] on img "button" at bounding box center [253, 325] width 10 height 10
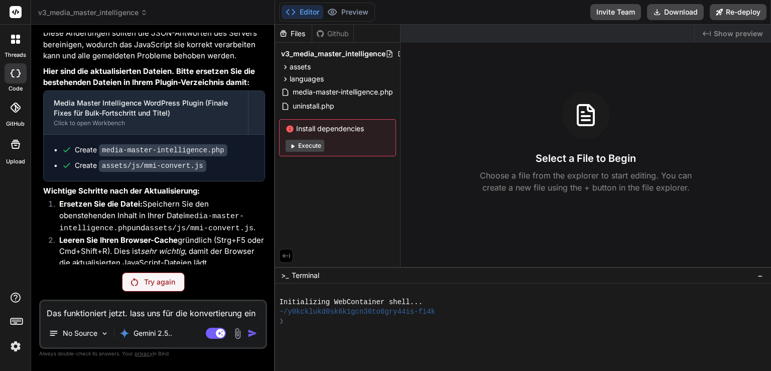
scroll to position [12374, 0]
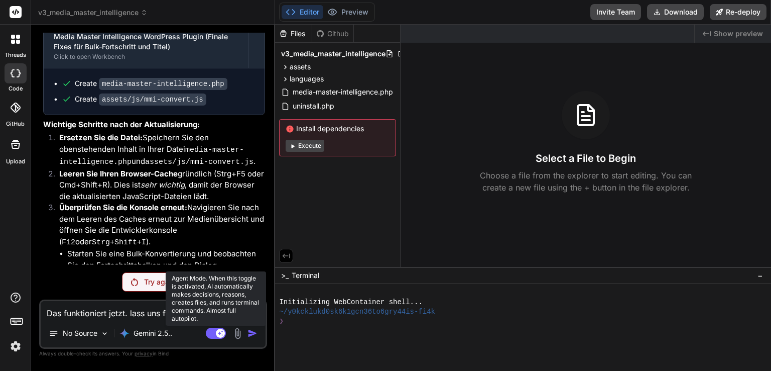
click at [222, 331] on rect at bounding box center [220, 332] width 9 height 9
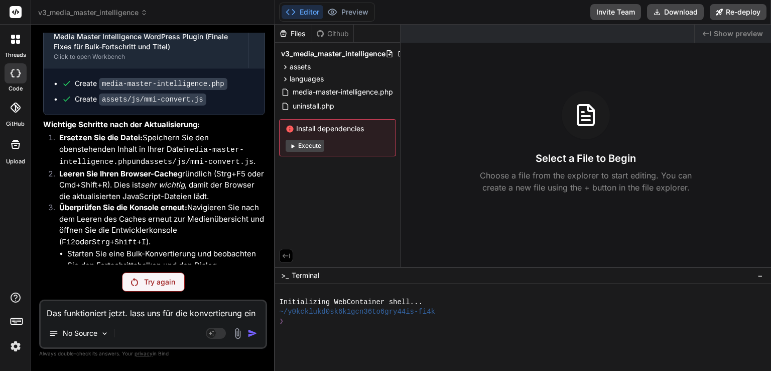
click at [165, 284] on p "Try again" at bounding box center [159, 282] width 31 height 10
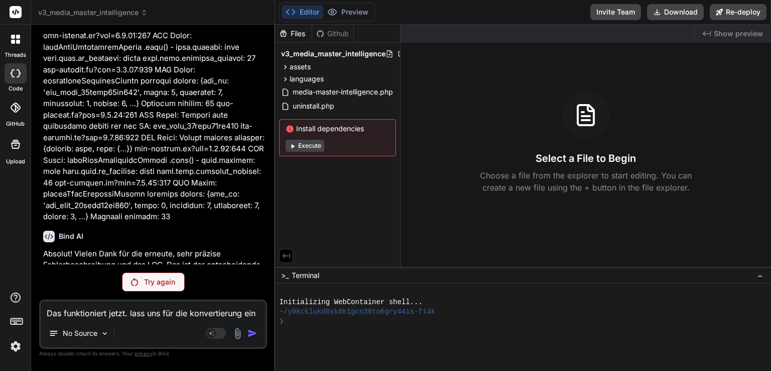
scroll to position [11678, 0]
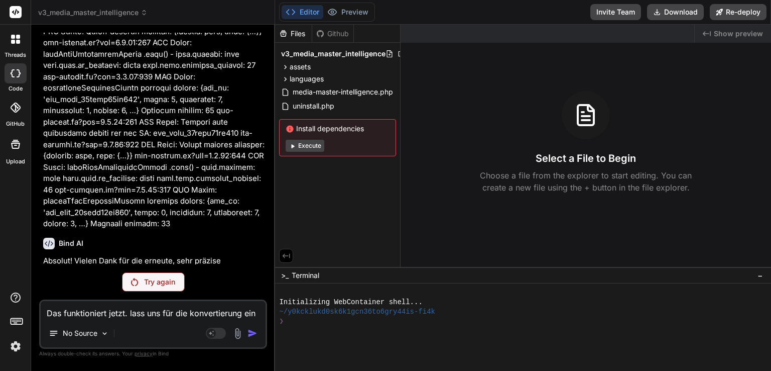
click at [87, 255] on p "Absolut! Vielen Dank für die erneute, sehr präzise Fehlerbeschreibung und das L…" at bounding box center [154, 272] width 222 height 34
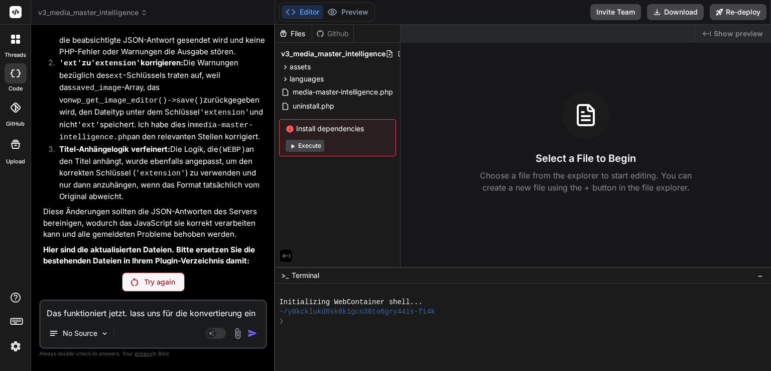
scroll to position [12123, 0]
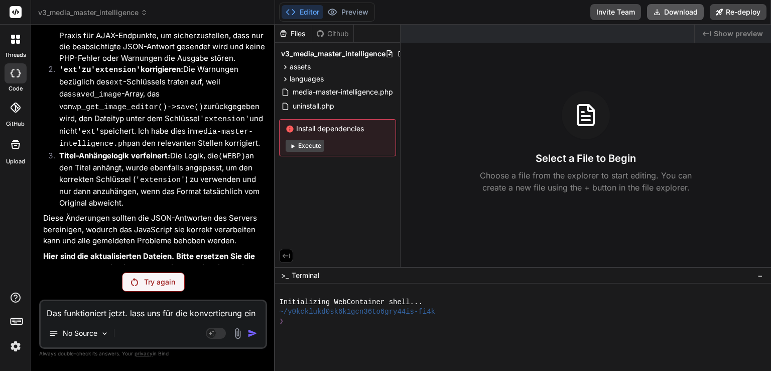
drag, startPoint x: 673, startPoint y: 11, endPoint x: 652, endPoint y: 18, distance: 22.7
click at [673, 12] on button "Download" at bounding box center [675, 12] width 57 height 16
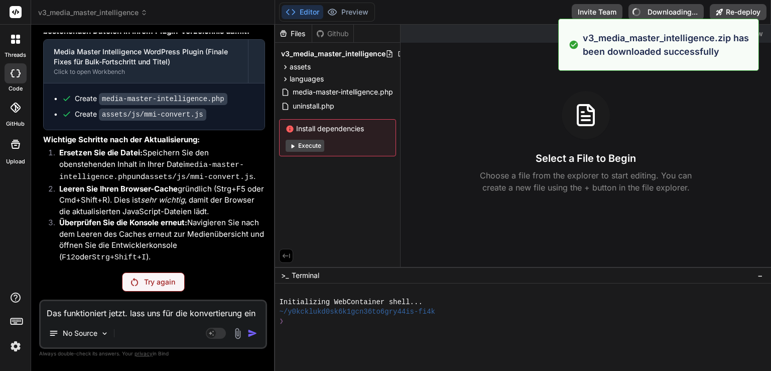
scroll to position [12374, 0]
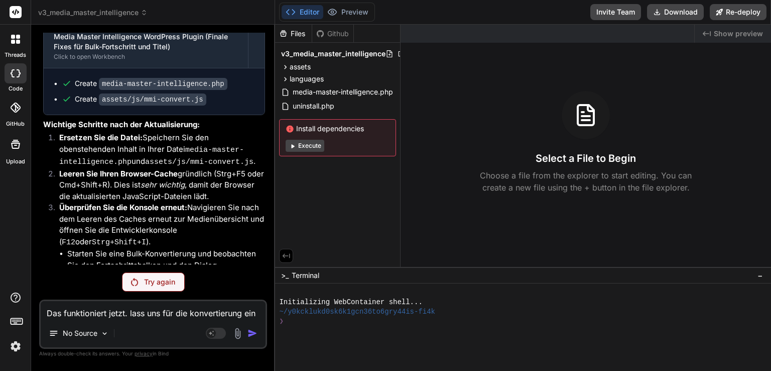
click at [157, 281] on p "Try again" at bounding box center [159, 282] width 31 height 10
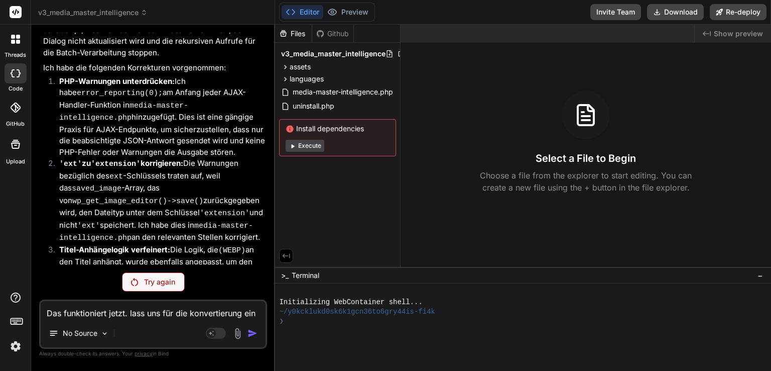
scroll to position [12030, 0]
click at [313, 144] on button "Execute" at bounding box center [305, 146] width 39 height 12
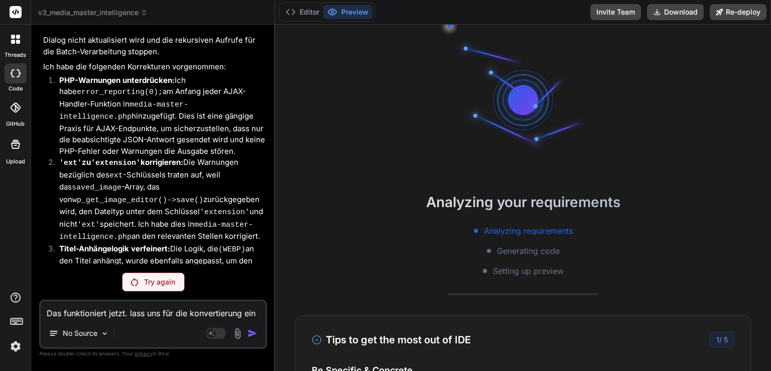
scroll to position [77, 0]
click at [361, 15] on button "Preview" at bounding box center [347, 12] width 49 height 14
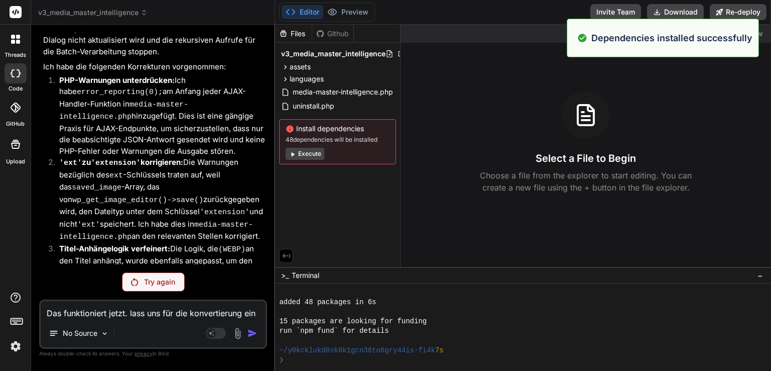
scroll to position [106, 0]
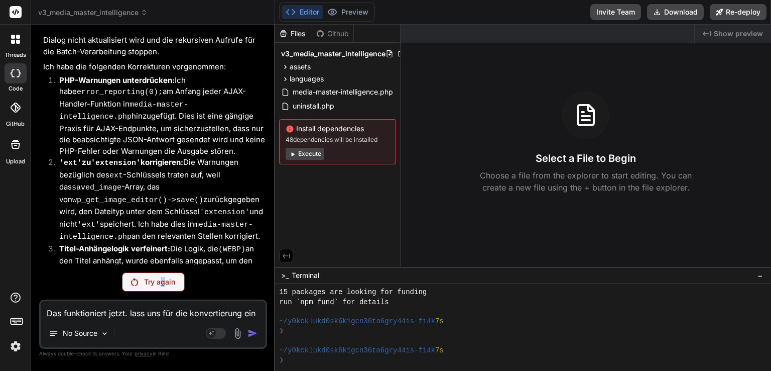
drag, startPoint x: 162, startPoint y: 285, endPoint x: 165, endPoint y: 278, distance: 7.0
click at [165, 278] on p "Try again" at bounding box center [159, 282] width 31 height 10
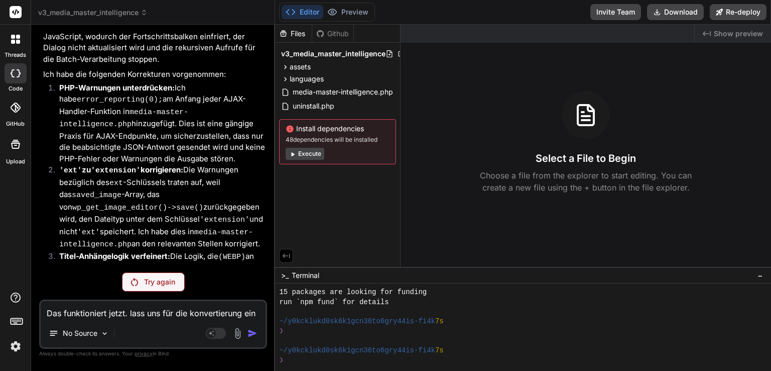
scroll to position [11821, 0]
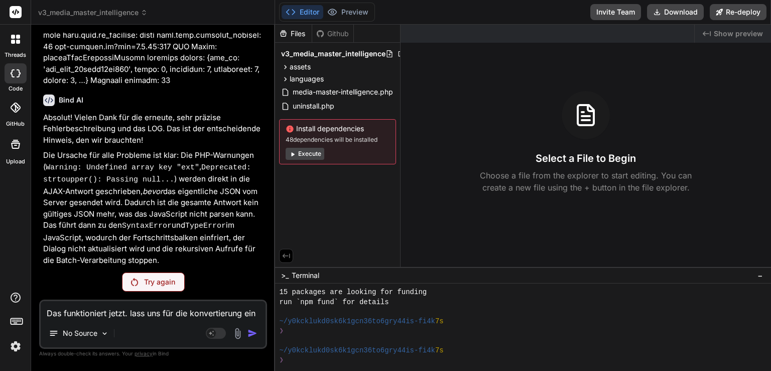
click at [151, 279] on p "Try again" at bounding box center [159, 282] width 31 height 10
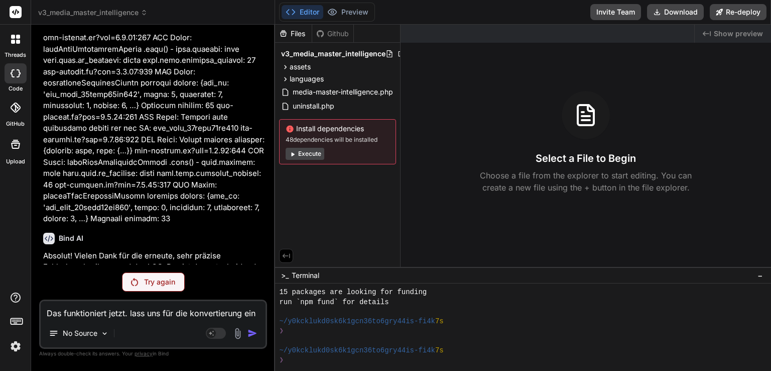
scroll to position [11678, 0]
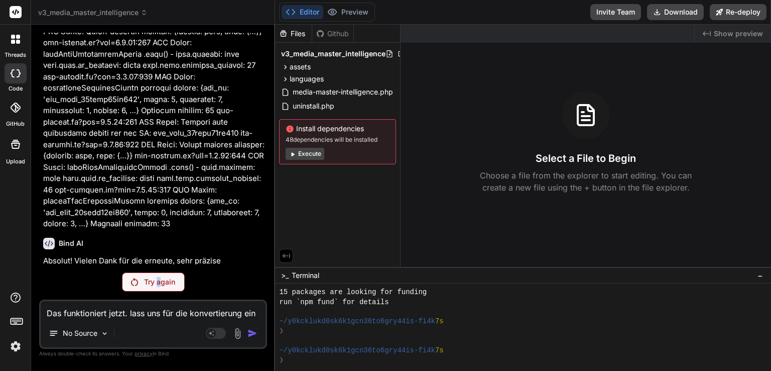
click at [160, 289] on div "Try again" at bounding box center [153, 281] width 63 height 19
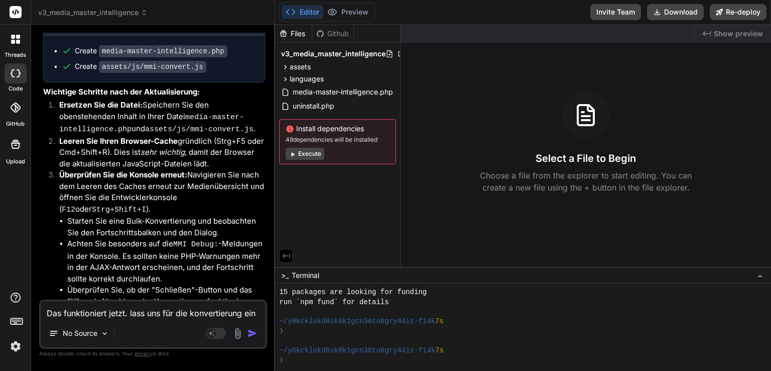
scroll to position [12409, 0]
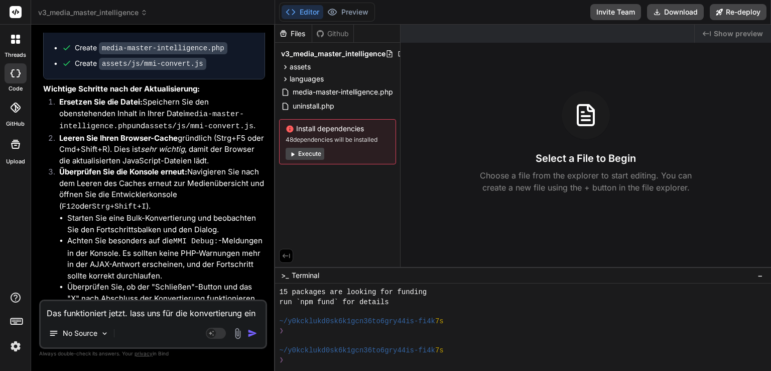
click at [122, 314] on textarea "Das funktioniert jetzt. lass uns für die konvertierung ein einstellbaren prefix…" at bounding box center [153, 310] width 225 height 18
type textarea "x"
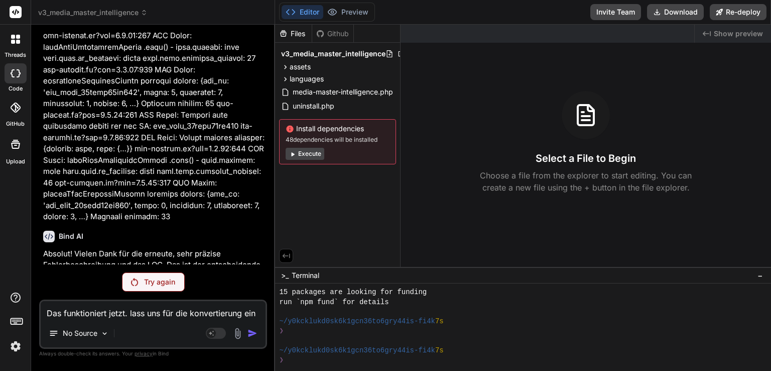
scroll to position [11678, 0]
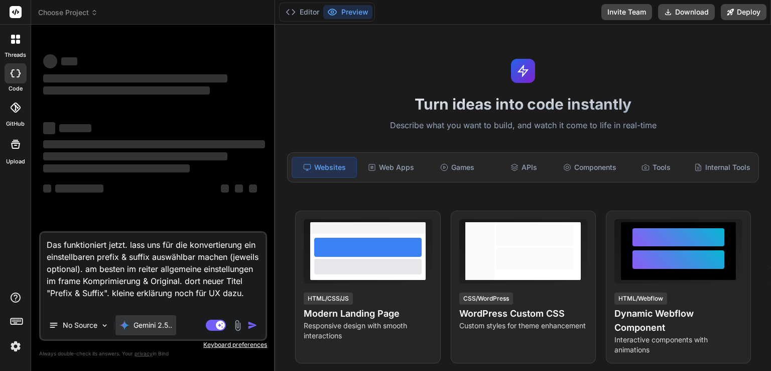
click at [163, 325] on p "Gemini 2.5.." at bounding box center [153, 325] width 39 height 10
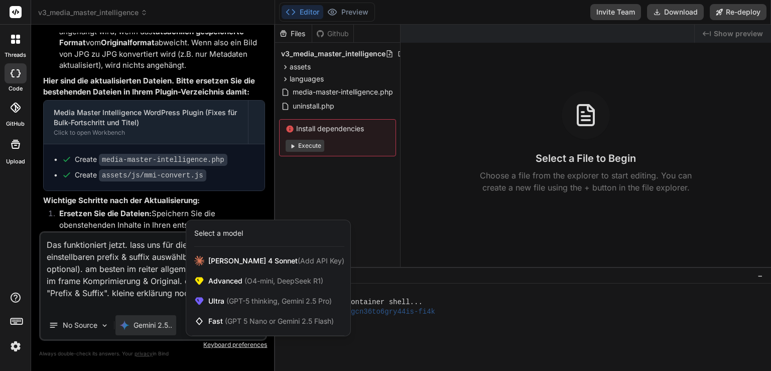
scroll to position [6469, 0]
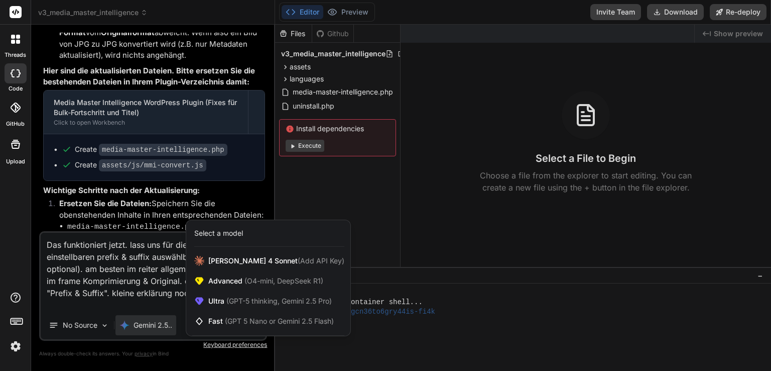
click at [130, 209] on div at bounding box center [385, 185] width 771 height 371
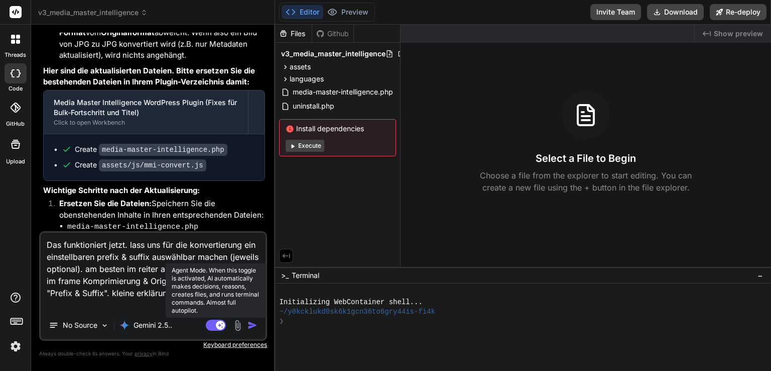
click at [218, 325] on rect at bounding box center [220, 324] width 9 height 9
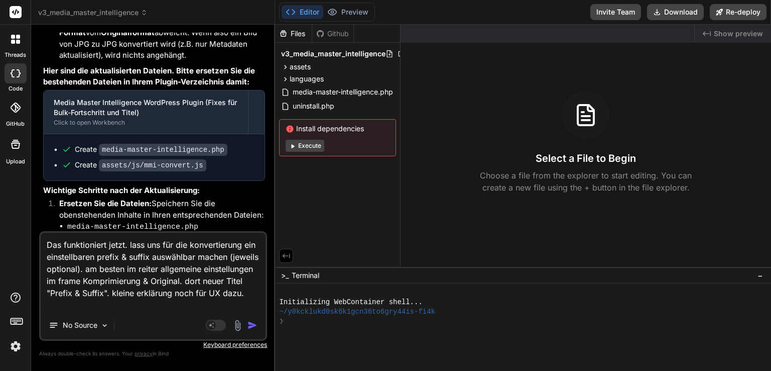
click at [252, 326] on img "button" at bounding box center [253, 325] width 10 height 10
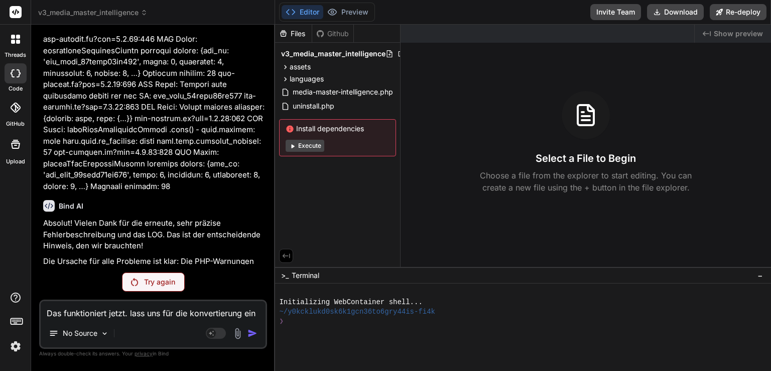
scroll to position [11678, 0]
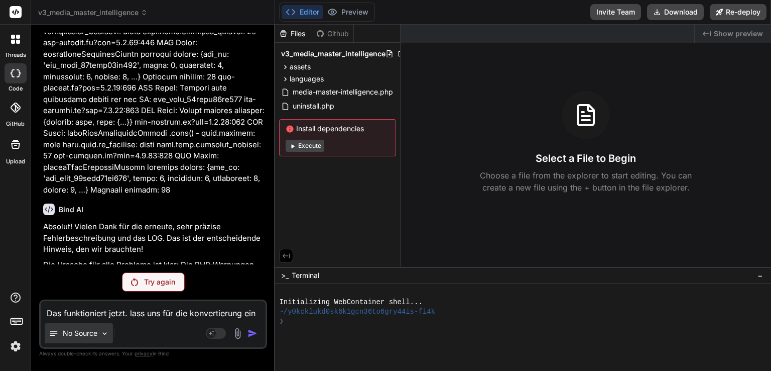
click at [82, 332] on p "No Source" at bounding box center [80, 333] width 35 height 10
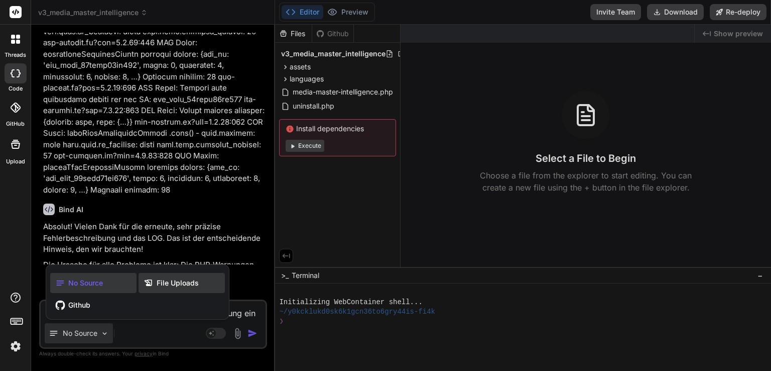
click at [179, 287] on span "File Uploads" at bounding box center [178, 283] width 42 height 10
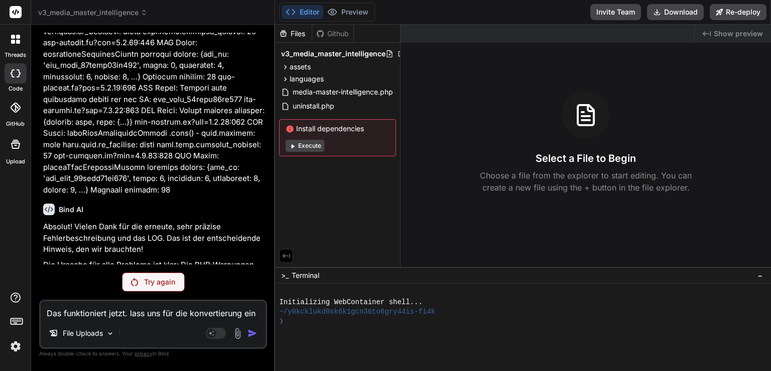
click at [239, 332] on img at bounding box center [238, 333] width 12 height 12
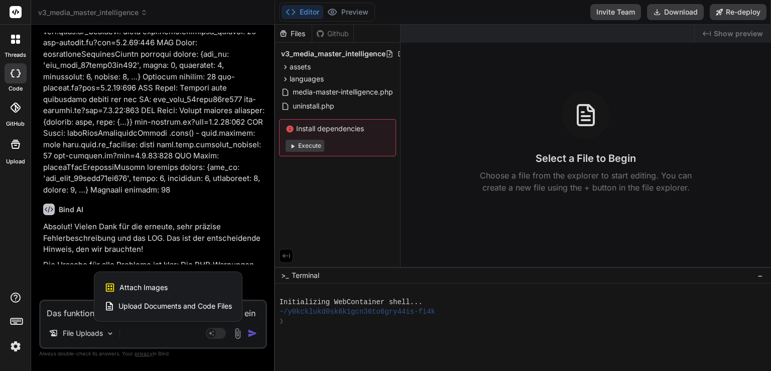
click at [208, 306] on span "Upload Documents and Code Files" at bounding box center [174, 306] width 113 height 10
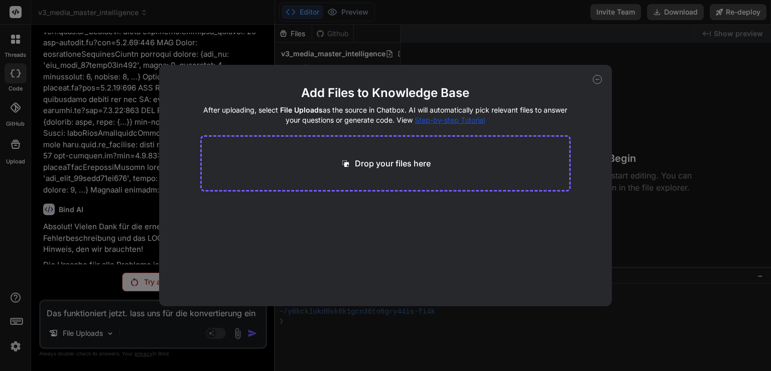
type textarea "x"
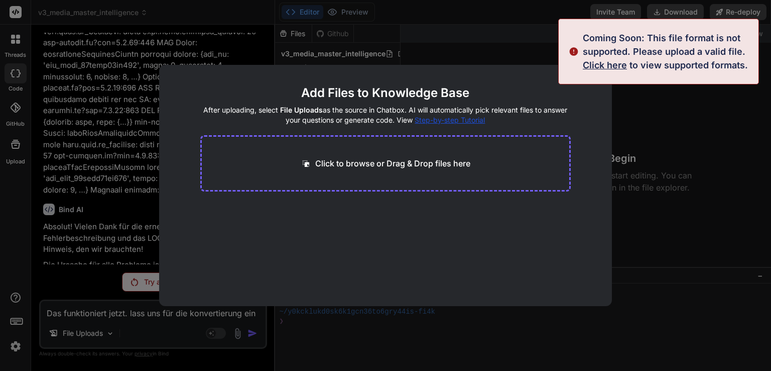
click at [612, 66] on span "Click here" at bounding box center [605, 65] width 44 height 11
